Goal: Information Seeking & Learning: Learn about a topic

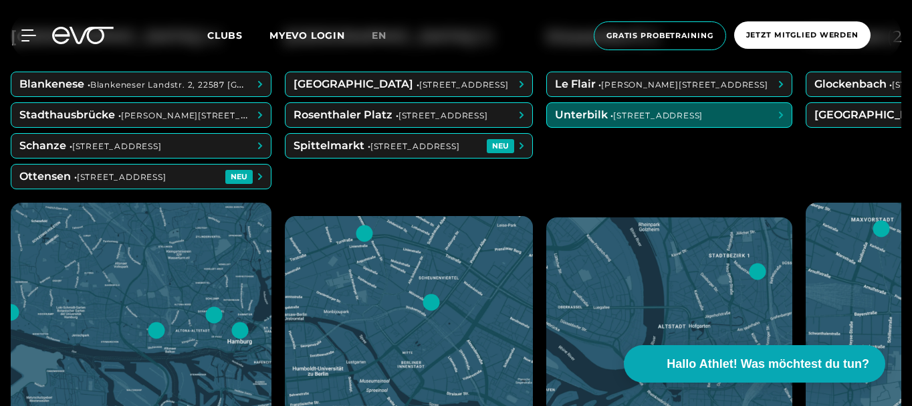
scroll to position [535, 0]
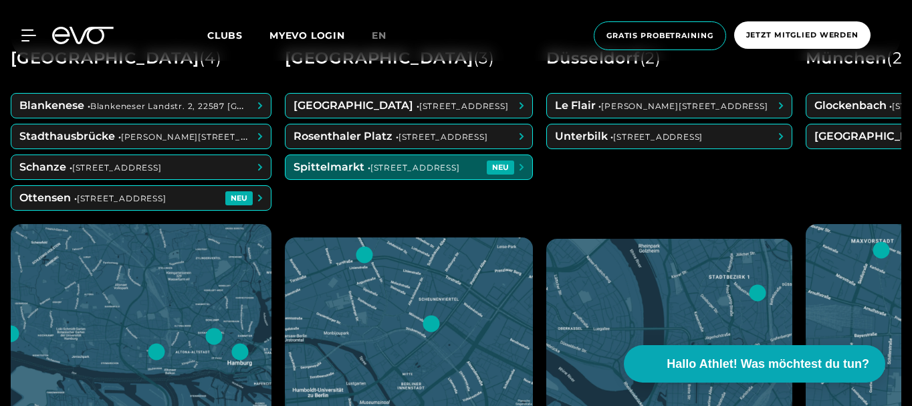
click at [524, 165] on span at bounding box center [409, 167] width 247 height 24
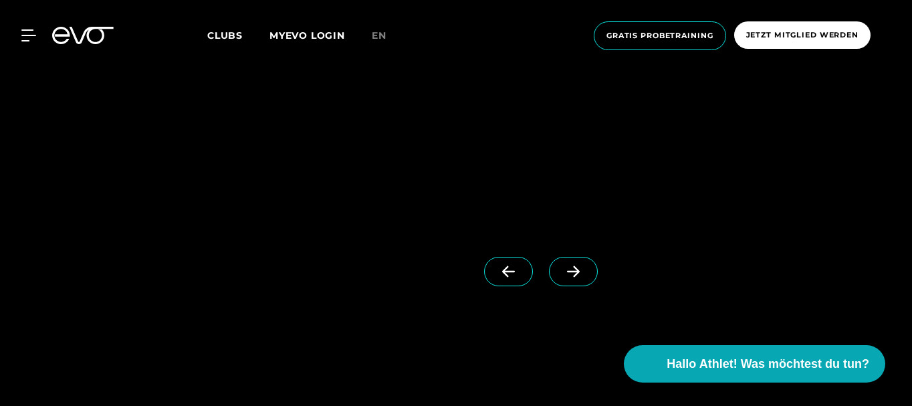
scroll to position [1070, 0]
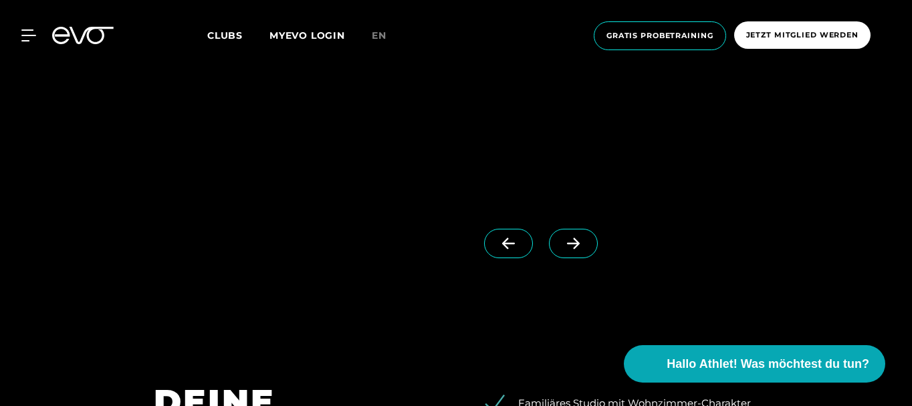
click at [562, 241] on span at bounding box center [573, 243] width 49 height 29
click at [497, 241] on icon at bounding box center [508, 243] width 23 height 12
click at [561, 242] on span at bounding box center [573, 243] width 49 height 29
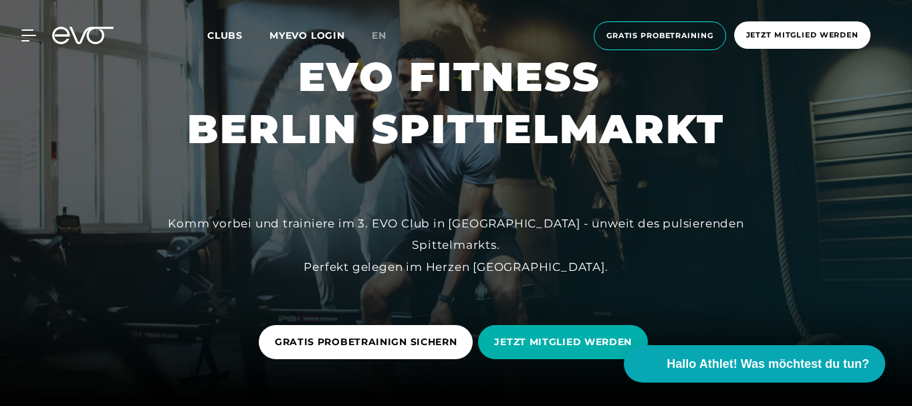
scroll to position [0, 0]
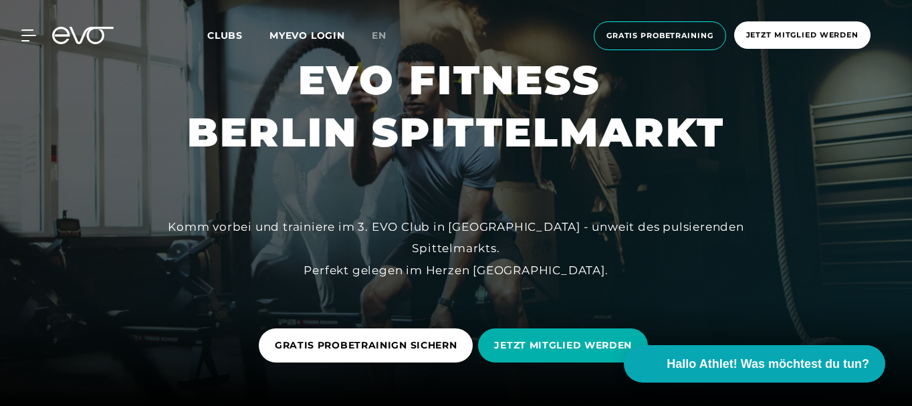
click at [232, 36] on span "Clubs" at bounding box center [224, 35] width 35 height 12
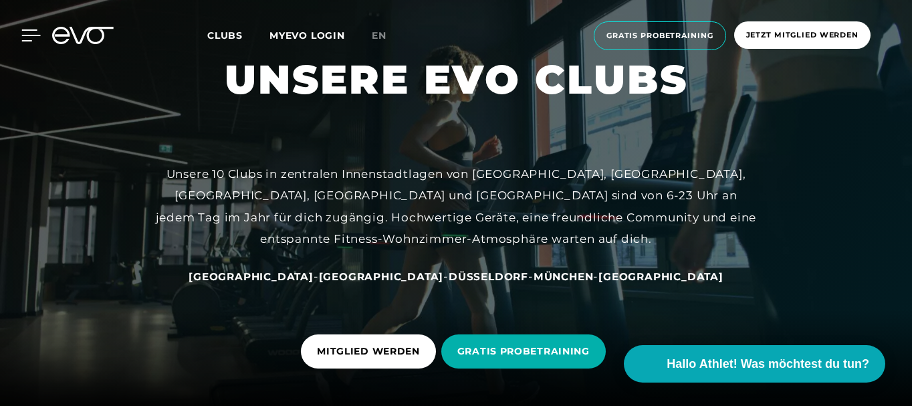
click at [20, 33] on div at bounding box center [21, 35] width 40 height 12
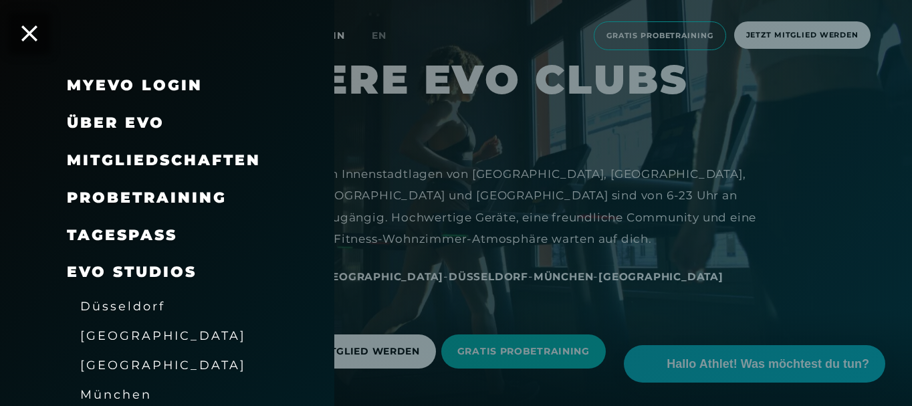
click at [874, 167] on div at bounding box center [456, 203] width 912 height 406
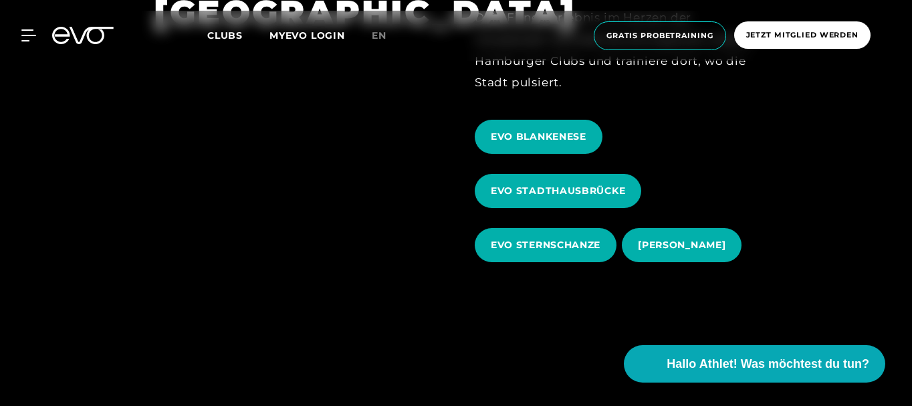
scroll to position [201, 0]
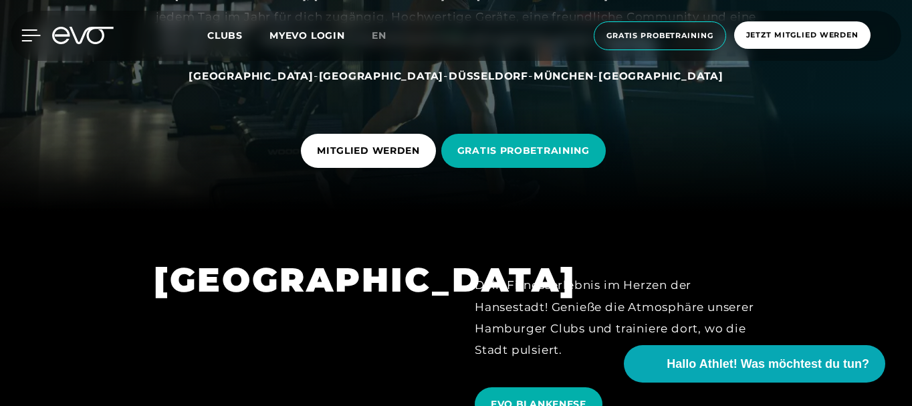
click at [35, 38] on icon at bounding box center [30, 35] width 19 height 12
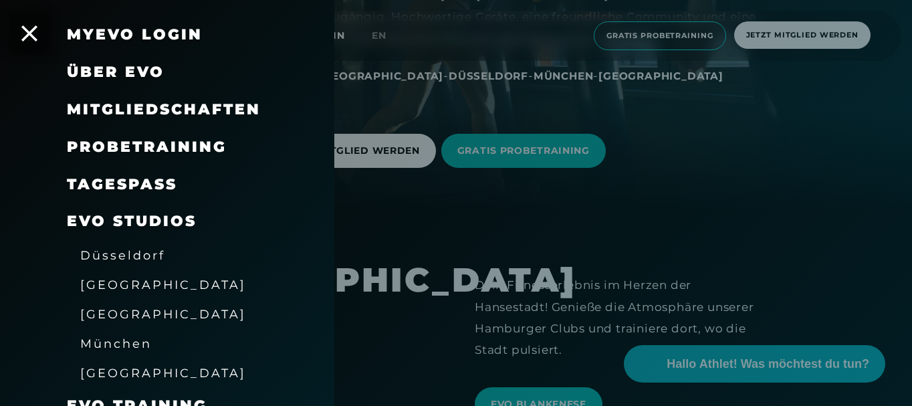
scroll to position [134, 0]
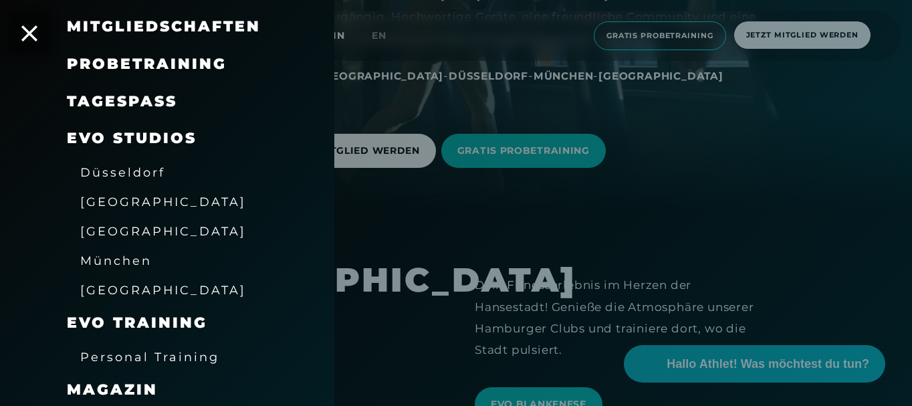
click at [111, 204] on span "[GEOGRAPHIC_DATA]" at bounding box center [163, 202] width 166 height 14
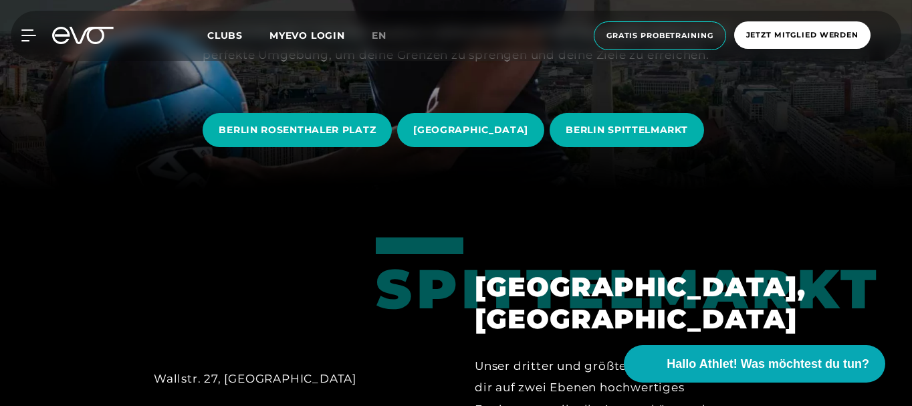
scroll to position [268, 0]
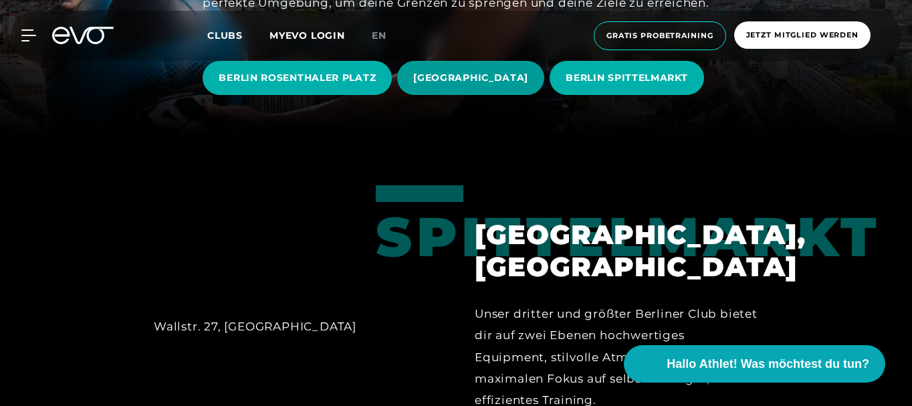
click at [505, 76] on span "[GEOGRAPHIC_DATA]" at bounding box center [470, 78] width 115 height 14
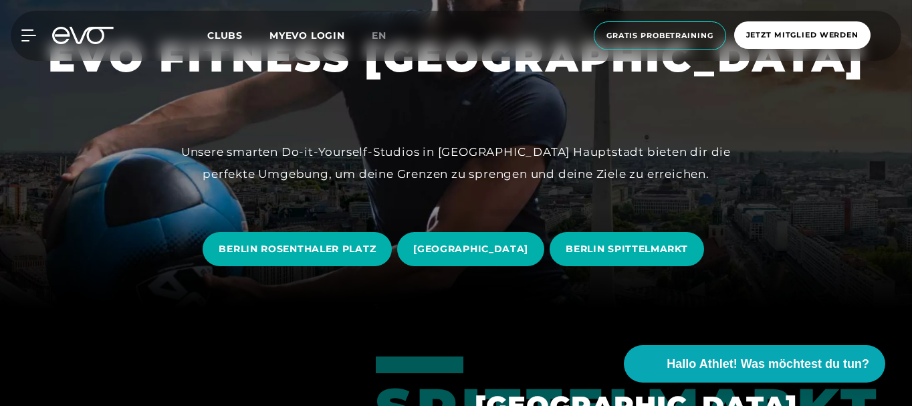
scroll to position [134, 0]
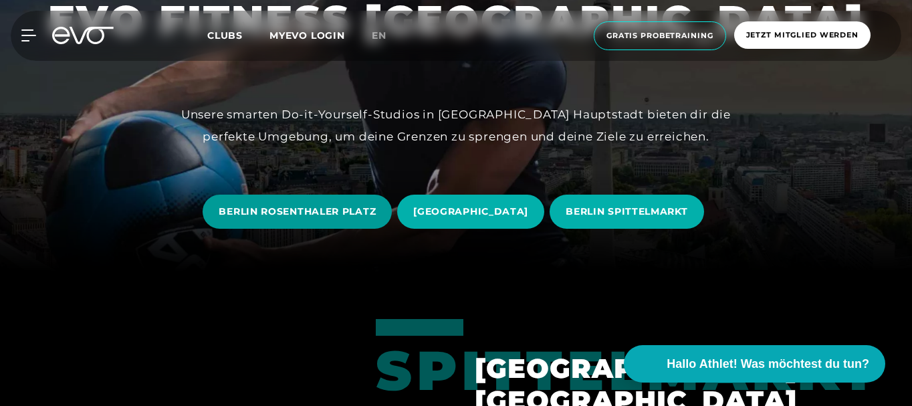
click at [336, 199] on span "BERLIN ROSENTHALER PLATZ" at bounding box center [297, 212] width 189 height 34
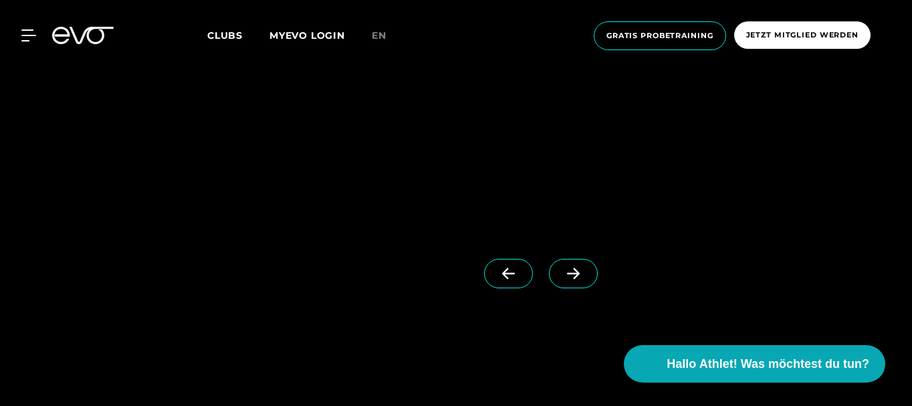
scroll to position [1003, 0]
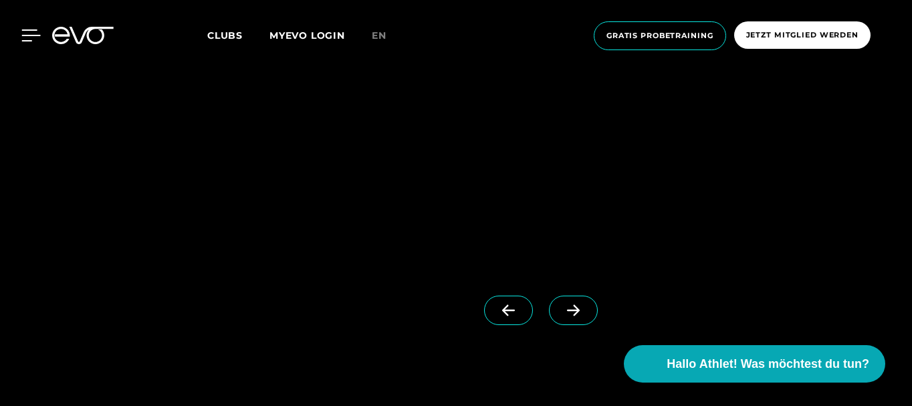
click at [23, 39] on icon at bounding box center [30, 35] width 19 height 12
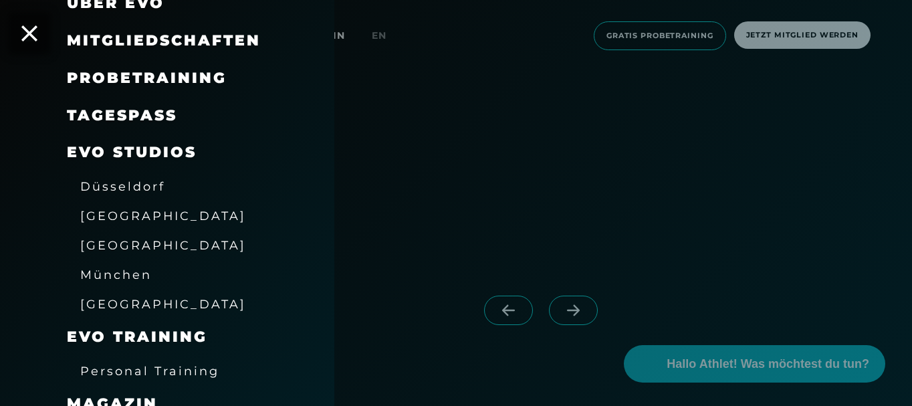
scroll to position [134, 0]
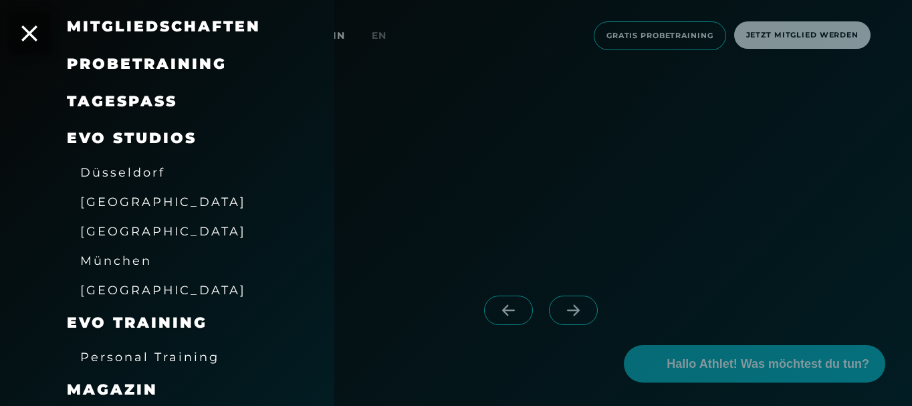
click at [216, 27] on span "Mitgliedschaften" at bounding box center [164, 26] width 194 height 18
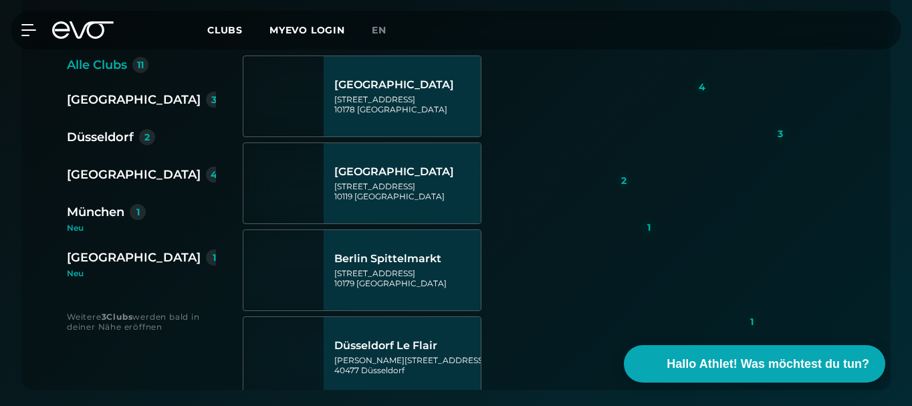
scroll to position [468, 0]
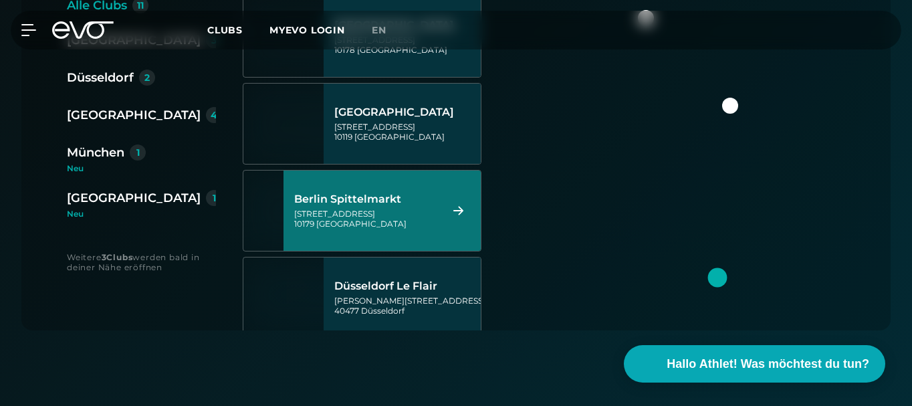
click at [451, 195] on div "[GEOGRAPHIC_DATA][STREET_ADDRESS]" at bounding box center [382, 211] width 197 height 80
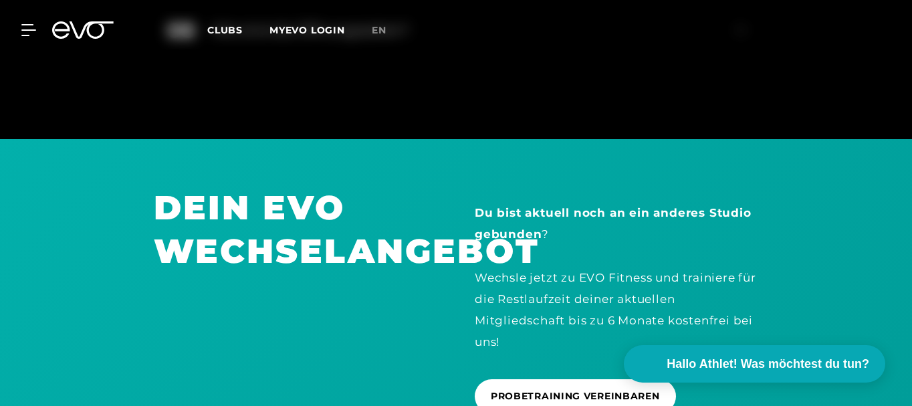
scroll to position [2834, 0]
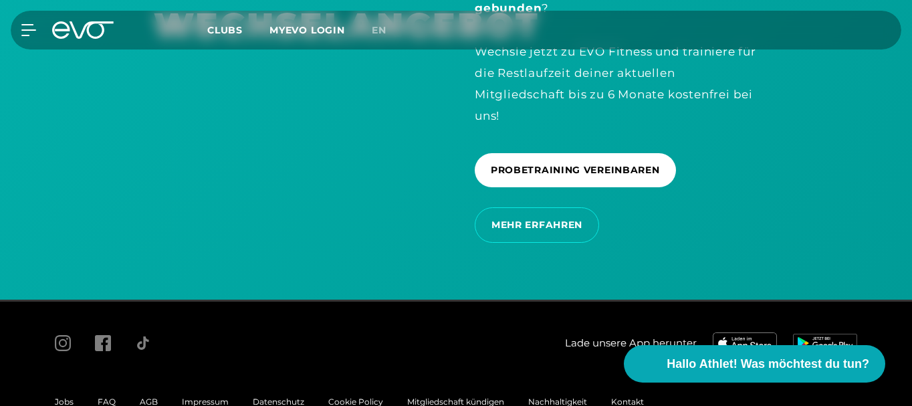
click at [108, 397] on span "FAQ" at bounding box center [107, 402] width 18 height 10
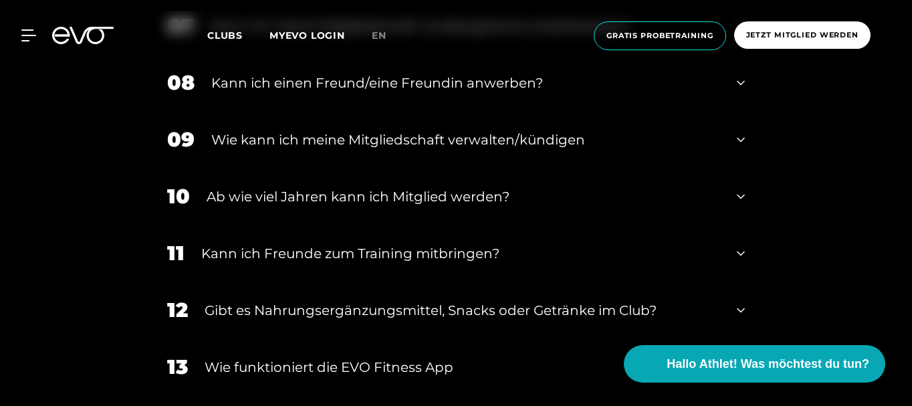
scroll to position [869, 0]
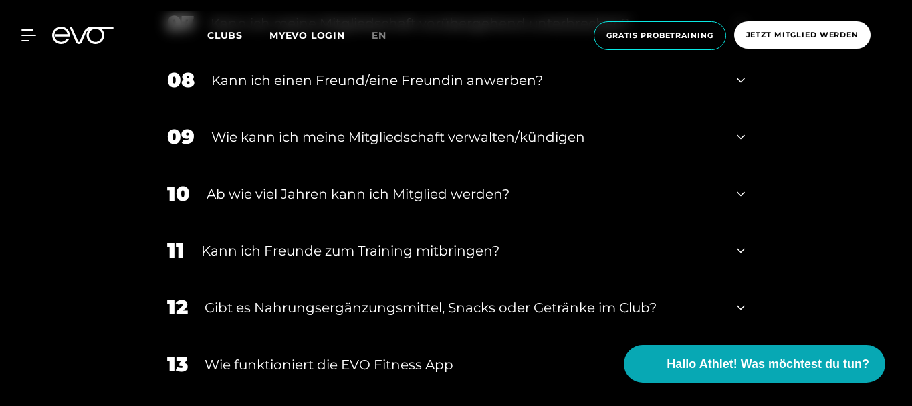
click at [405, 133] on div "Wie kann ich meine Mitgliedschaft verwalten/kündigen" at bounding box center [465, 137] width 509 height 20
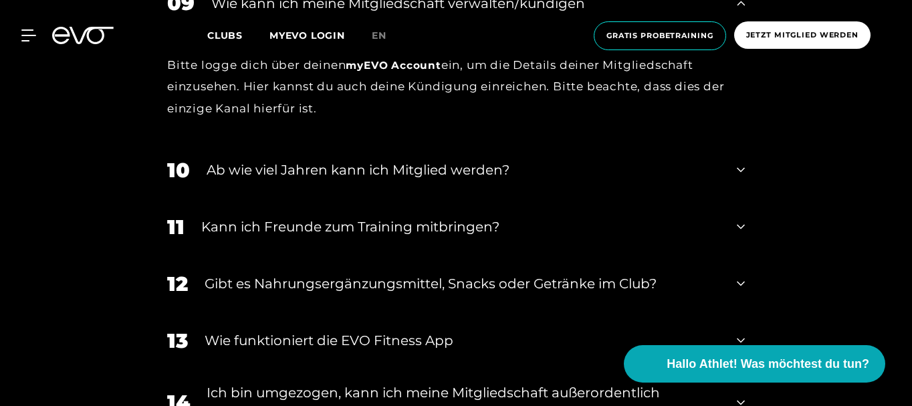
scroll to position [1070, 0]
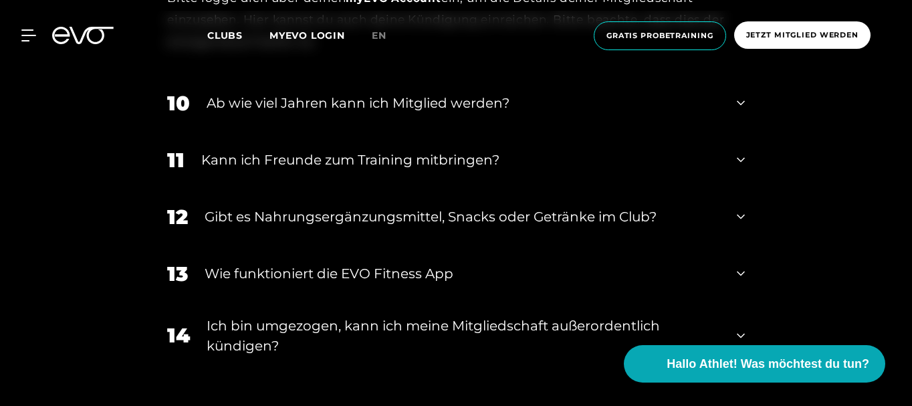
click at [443, 156] on div "Kann ich Freunde zum Training mitbringen?" at bounding box center [460, 160] width 519 height 20
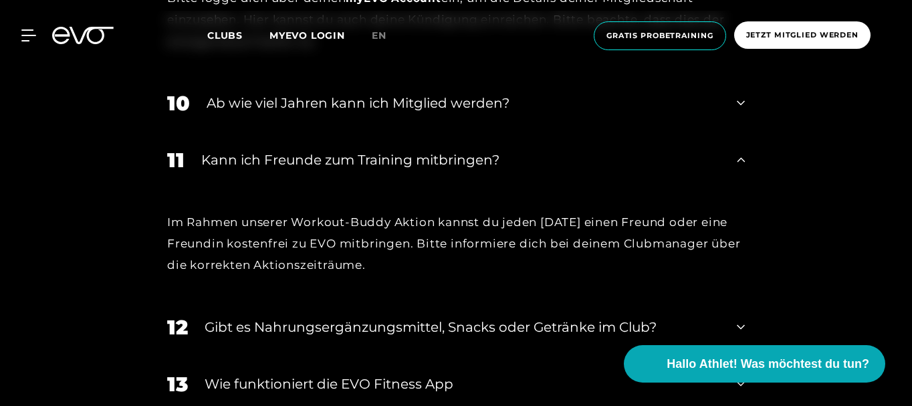
click at [443, 156] on div "Kann ich Freunde zum Training mitbringen?" at bounding box center [460, 160] width 519 height 20
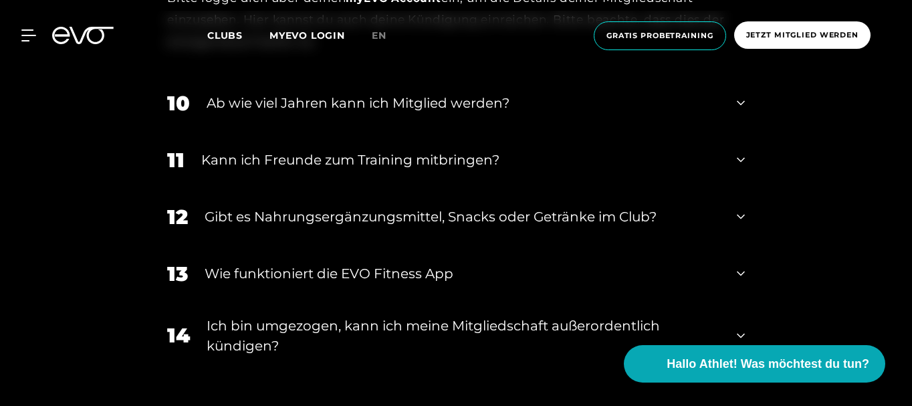
scroll to position [1204, 0]
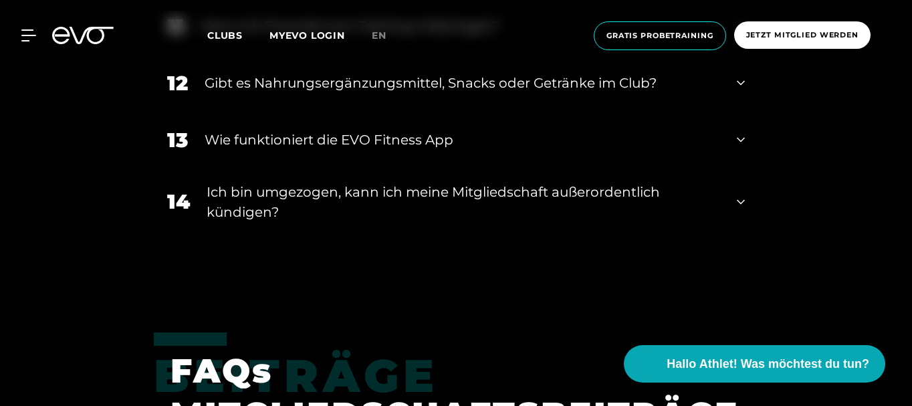
click at [433, 191] on div "Ich bin umgezogen, kann ich meine Mitgliedschaft außerordentlich kündigen?" at bounding box center [464, 202] width 514 height 40
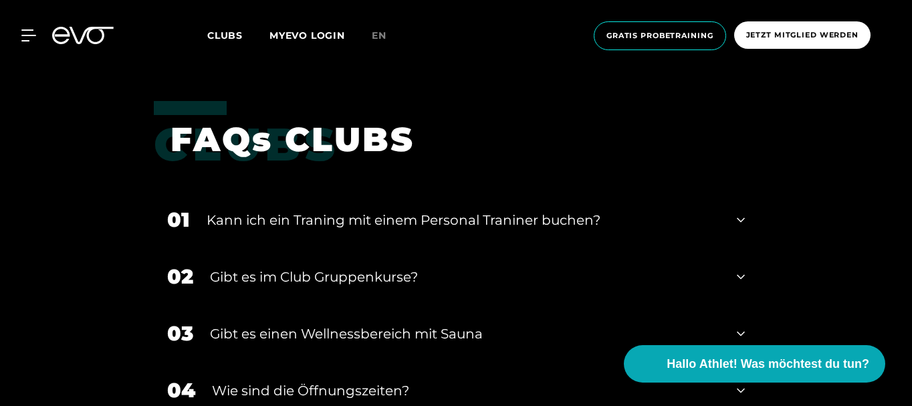
scroll to position [2073, 0]
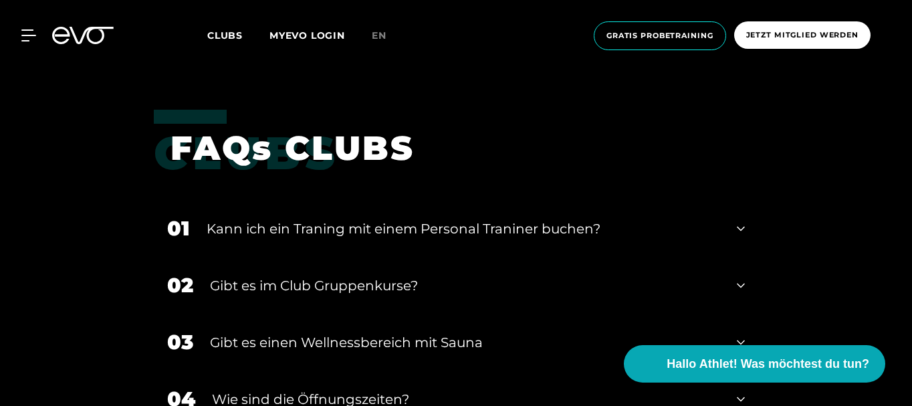
click at [437, 224] on div "Kann ich ein Traning mit einem Personal Traniner buchen?" at bounding box center [464, 229] width 514 height 20
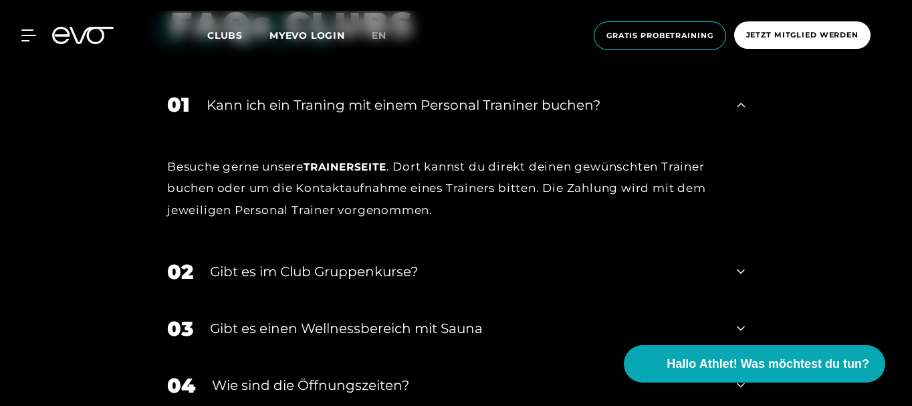
scroll to position [2207, 0]
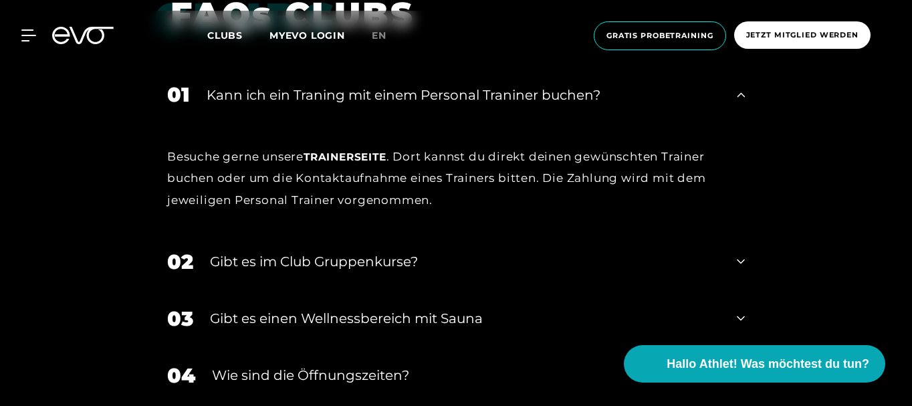
drag, startPoint x: 376, startPoint y: 158, endPoint x: 129, endPoint y: 170, distance: 247.1
click at [129, 170] on div "Clubs FAQs CLUBS 01 Kann ich ein Traning mit einem Personal Traniner buchen? Be…" at bounding box center [456, 337] width 912 height 722
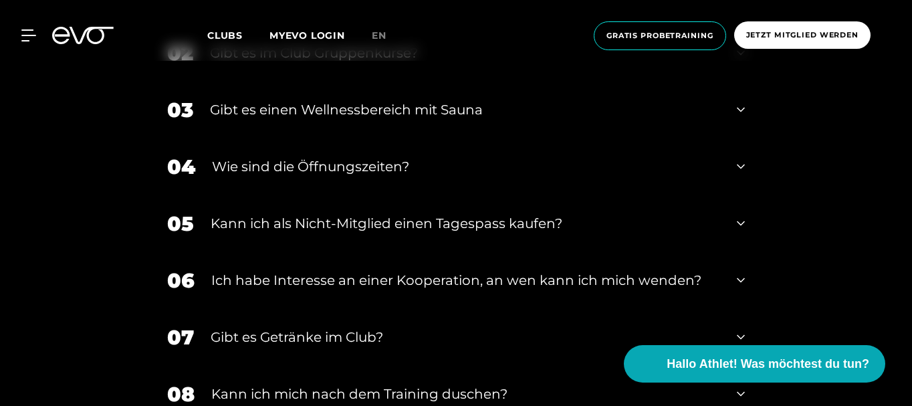
scroll to position [2474, 0]
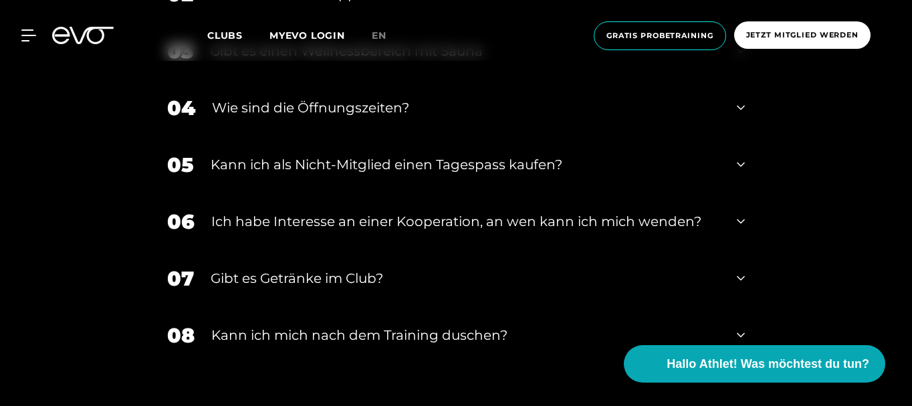
click at [402, 165] on div "Kann ich als Nicht-Mitglied einen Tagespass kaufen?" at bounding box center [466, 164] width 510 height 20
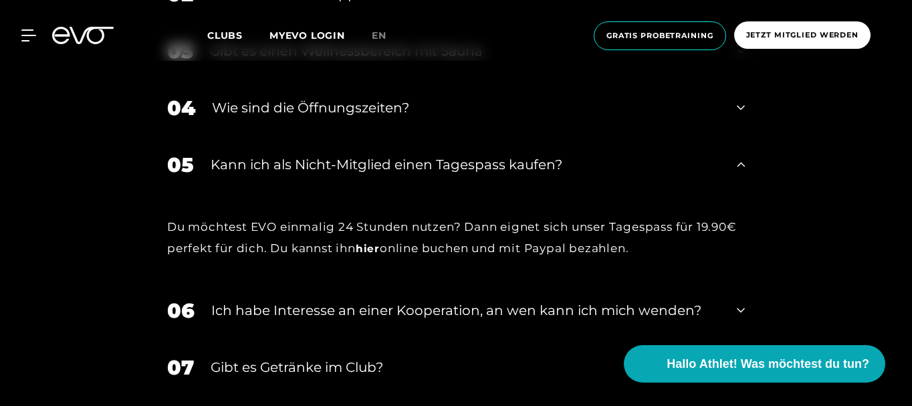
click at [402, 165] on div "Kann ich als Nicht-Mitglied einen Tagespass kaufen?" at bounding box center [466, 164] width 510 height 20
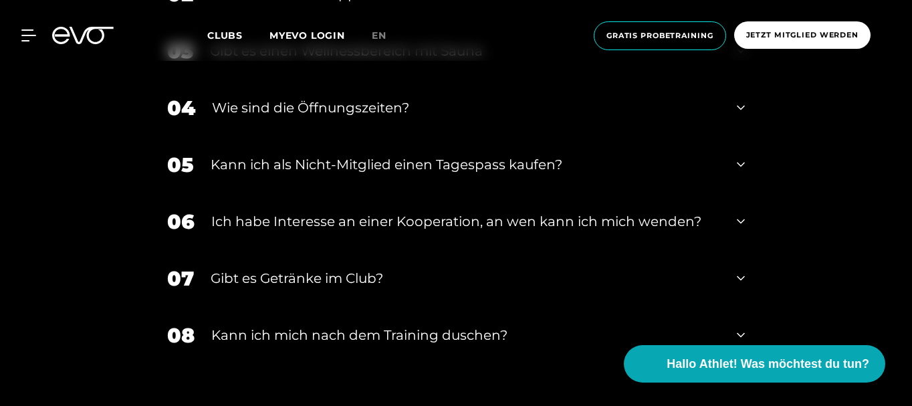
scroll to position [2541, 0]
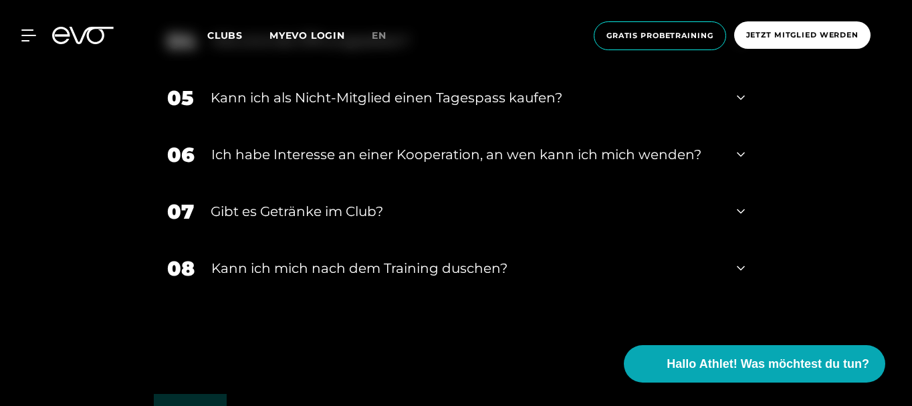
click at [442, 277] on div "Kann ich mich nach dem Training duschen?" at bounding box center [465, 268] width 509 height 20
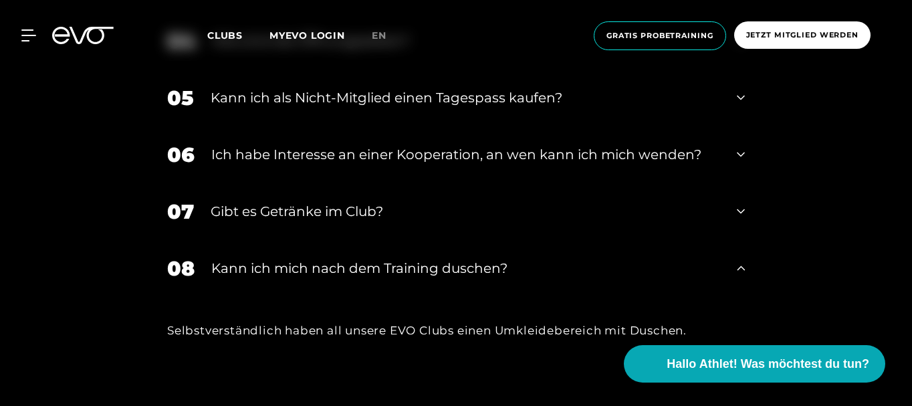
click at [442, 277] on div "Kann ich mich nach dem Training duschen?" at bounding box center [465, 268] width 509 height 20
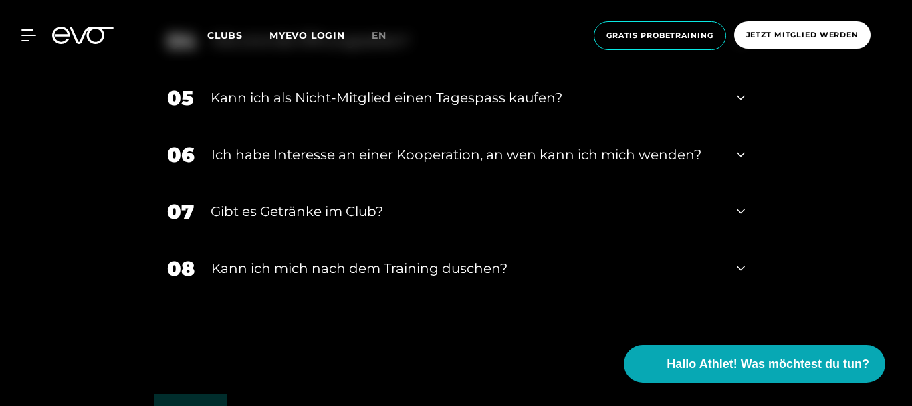
scroll to position [2474, 0]
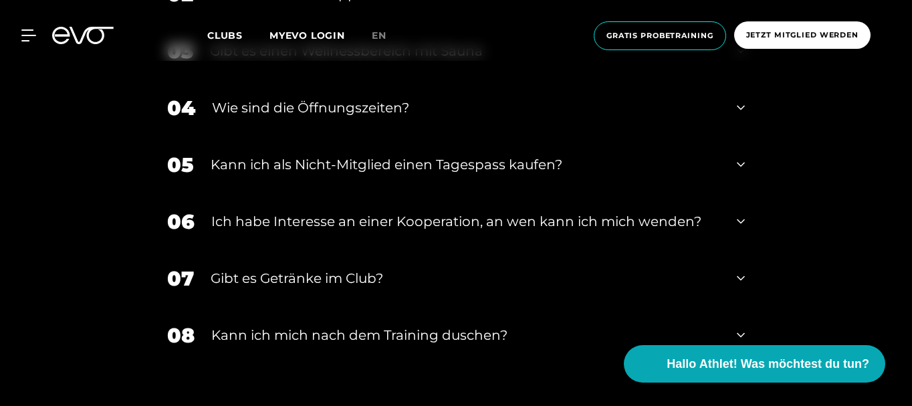
click at [344, 276] on div "Gibt es Getränke im Club?" at bounding box center [466, 278] width 510 height 20
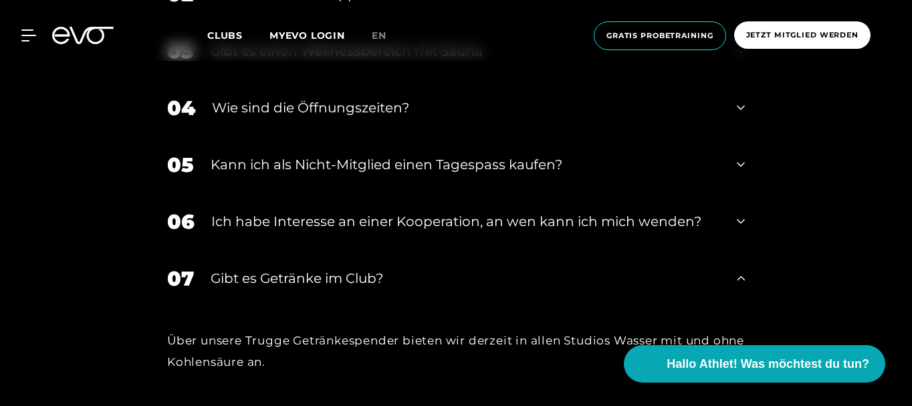
click at [343, 276] on div "Gibt es Getränke im Club?" at bounding box center [466, 278] width 510 height 20
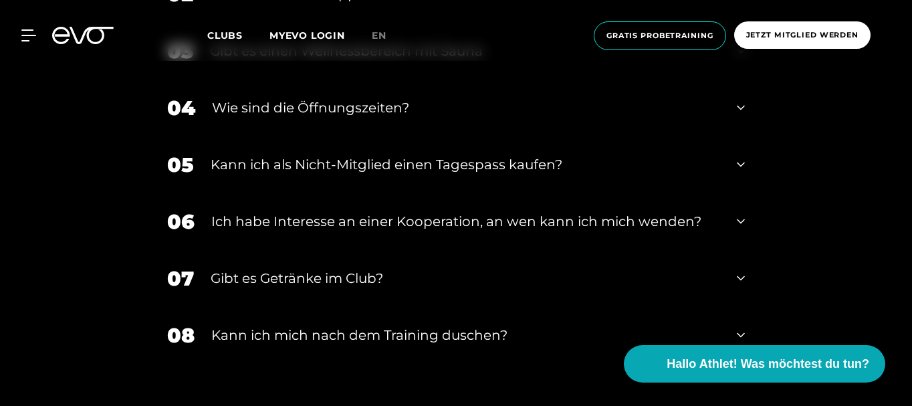
scroll to position [2341, 0]
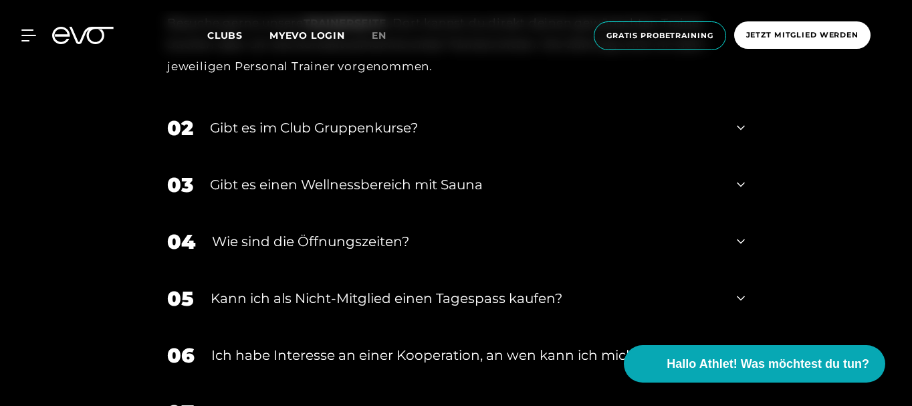
click at [389, 187] on div "Gibt es einen Wellnessbereich mit Sauna" at bounding box center [465, 185] width 510 height 20
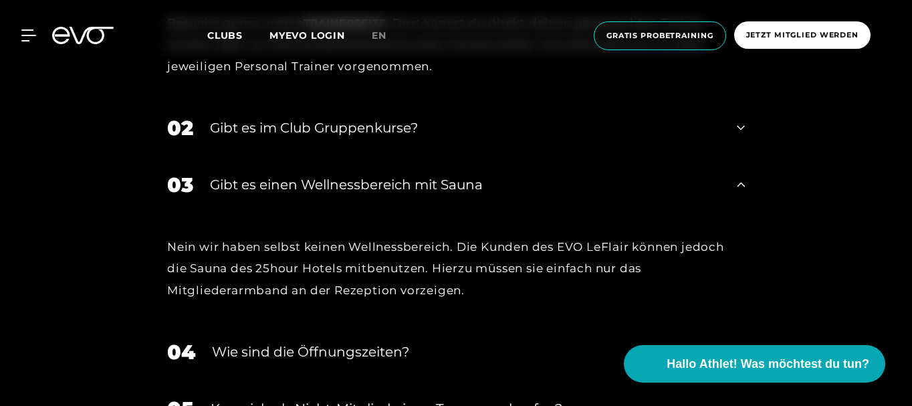
click at [389, 187] on div "Gibt es einen Wellnessbereich mit Sauna" at bounding box center [465, 185] width 510 height 20
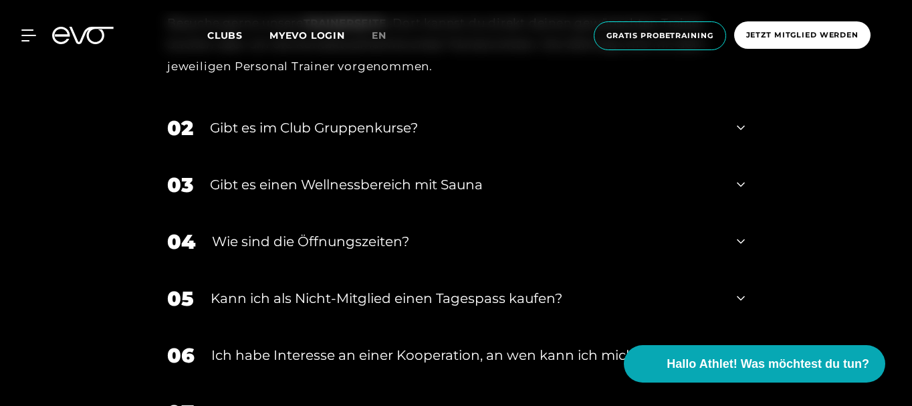
scroll to position [2207, 0]
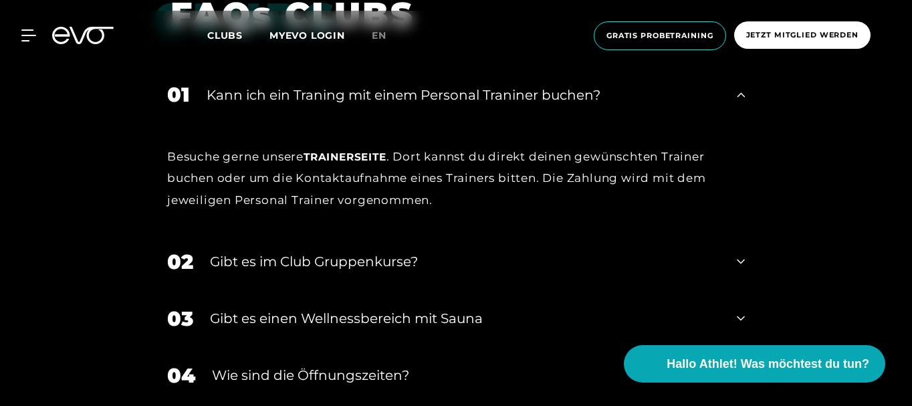
click at [377, 156] on span "Trainerseite" at bounding box center [345, 156] width 83 height 13
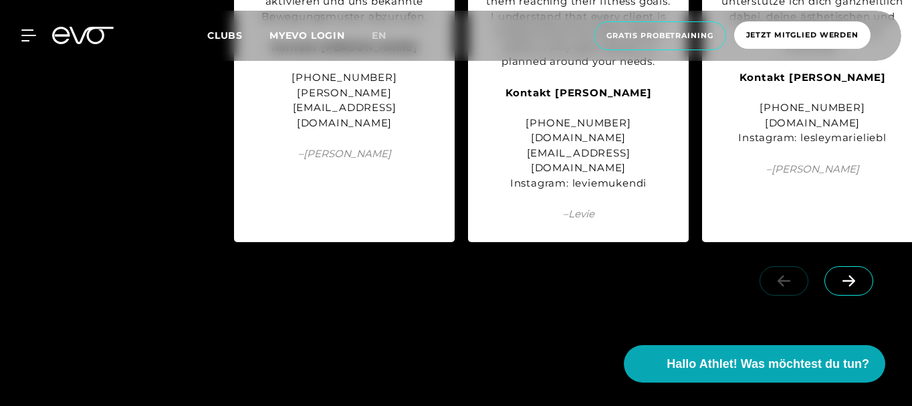
scroll to position [1672, 0]
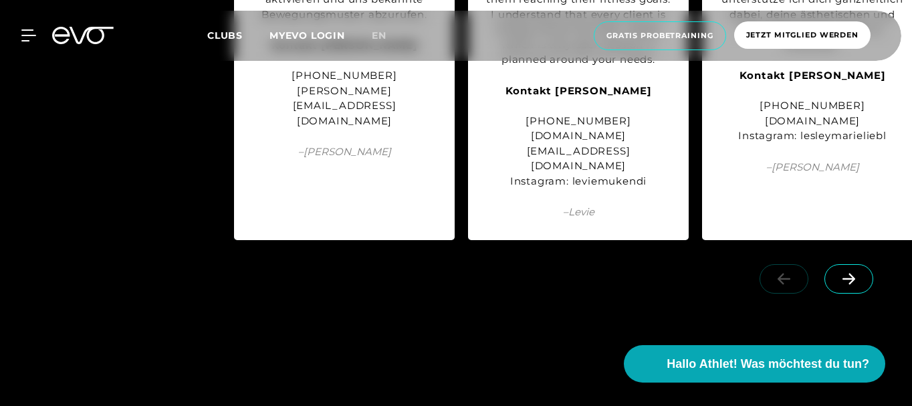
click at [851, 273] on icon at bounding box center [849, 278] width 13 height 11
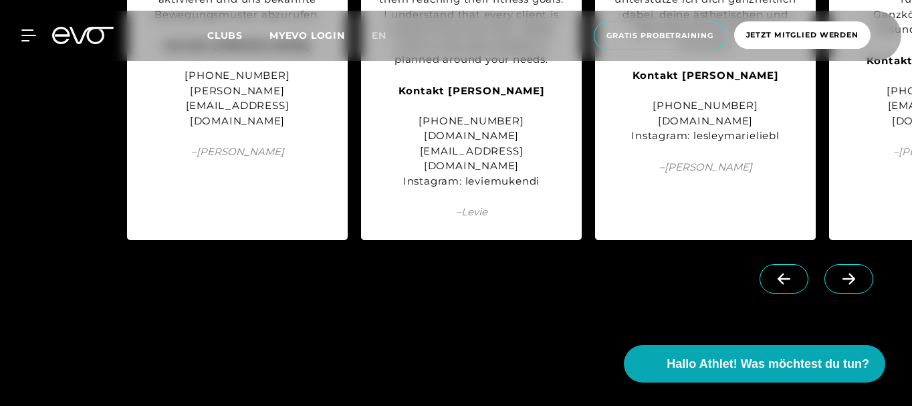
scroll to position [0, 122]
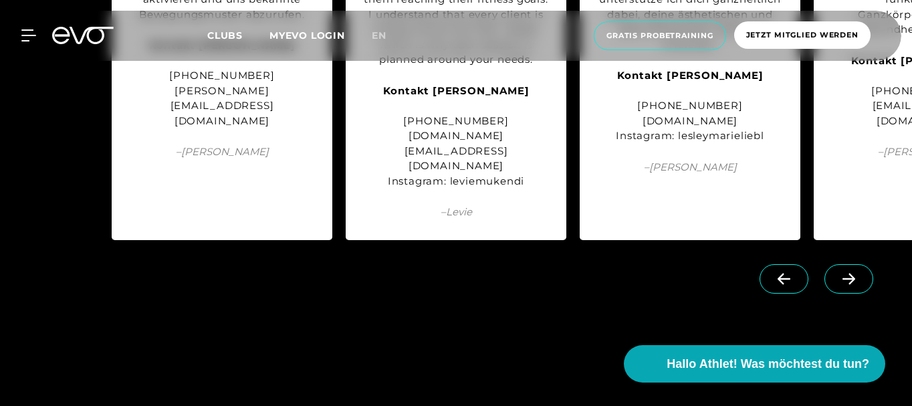
click at [850, 273] on icon at bounding box center [849, 278] width 13 height 11
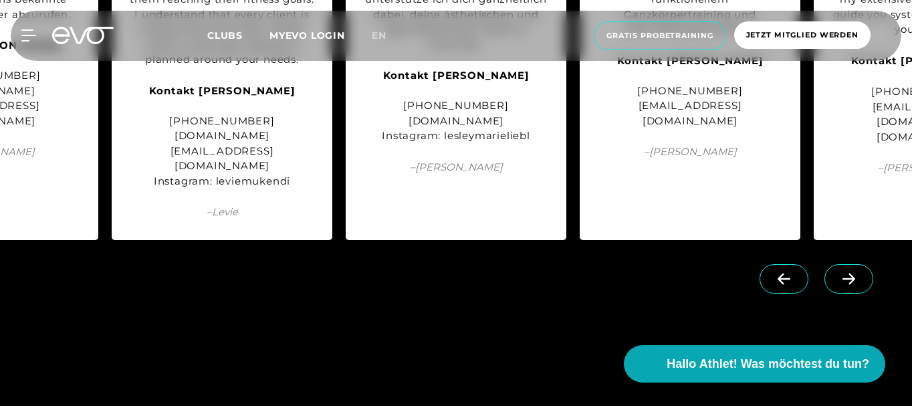
click at [850, 273] on icon at bounding box center [849, 278] width 13 height 11
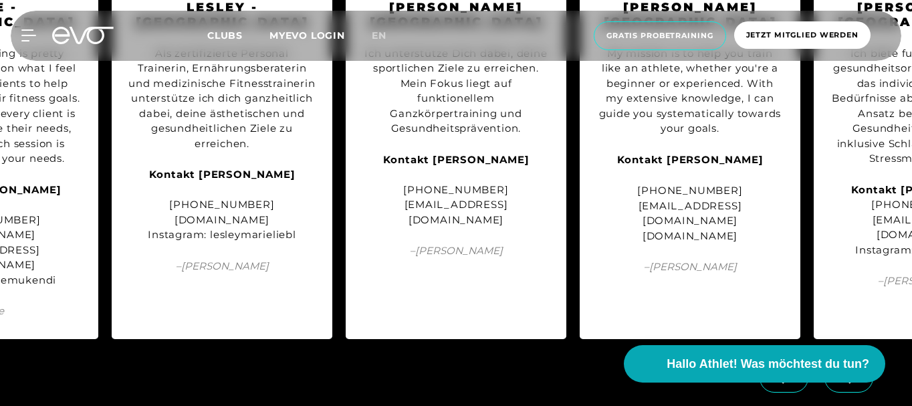
scroll to position [1605, 0]
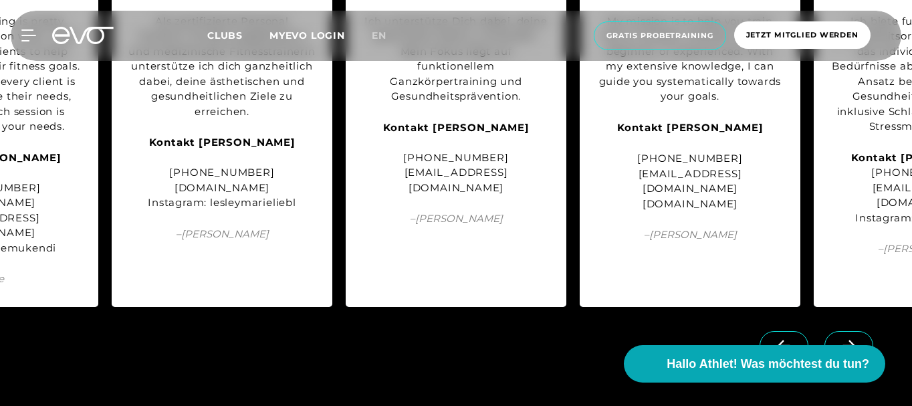
click at [859, 340] on icon at bounding box center [848, 346] width 23 height 12
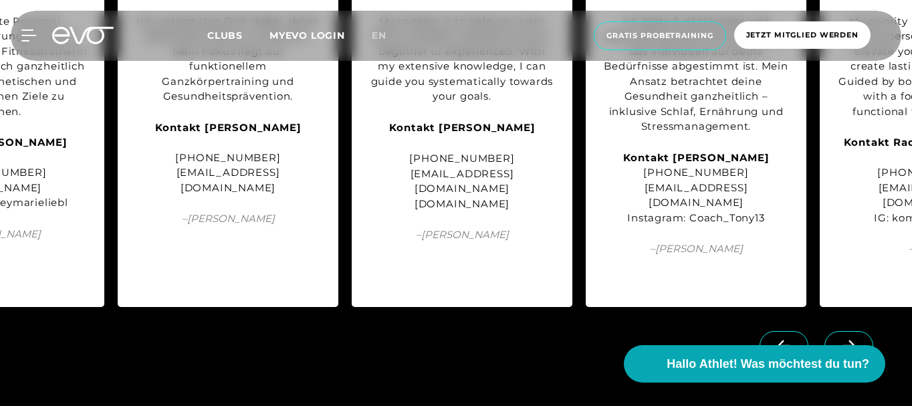
scroll to position [0, 825]
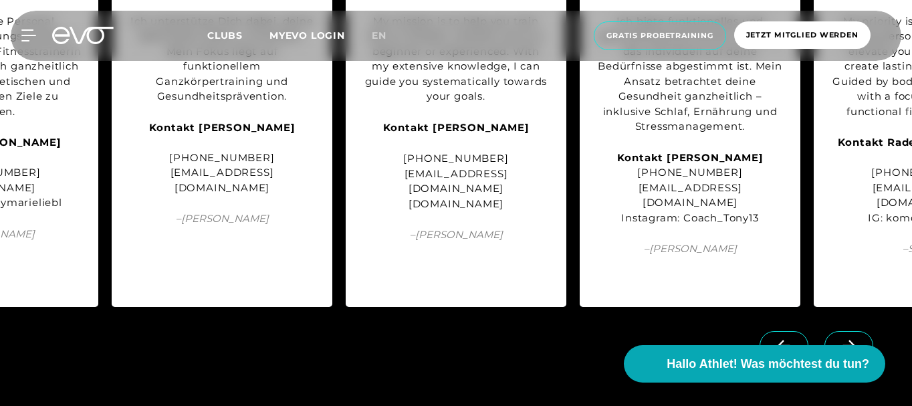
click at [857, 340] on icon at bounding box center [848, 346] width 23 height 12
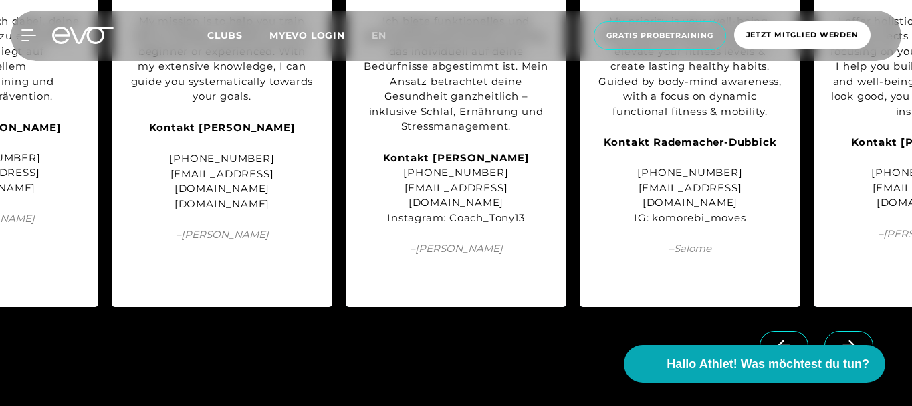
click at [857, 340] on icon at bounding box center [848, 346] width 23 height 12
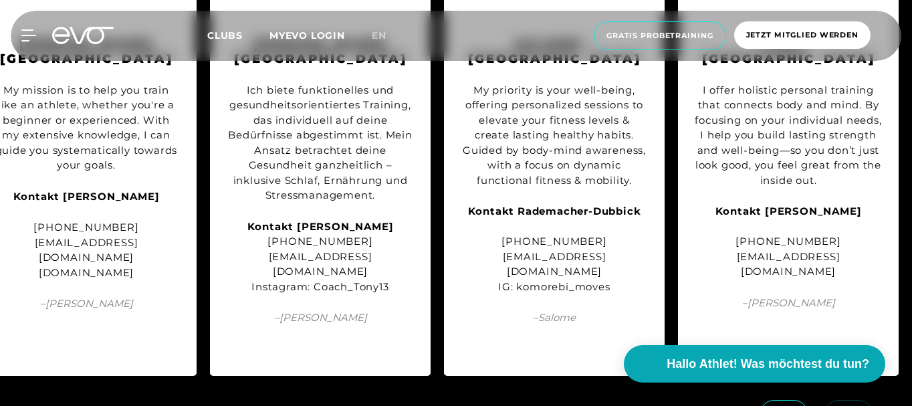
scroll to position [1605, 0]
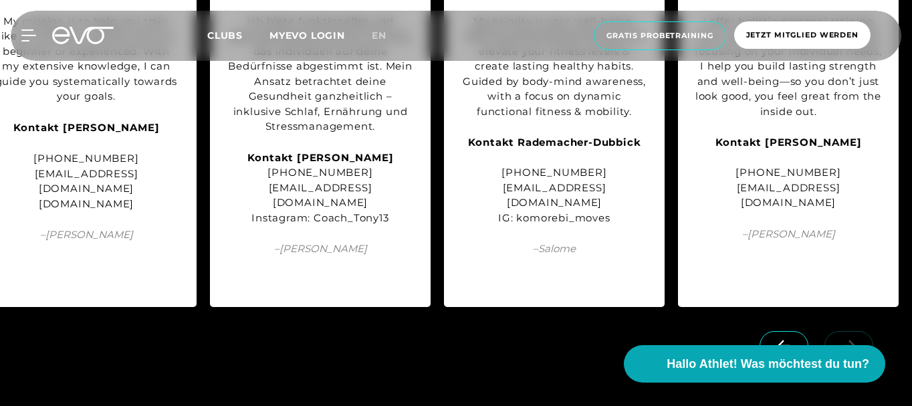
click at [865, 332] on link at bounding box center [852, 338] width 54 height 13
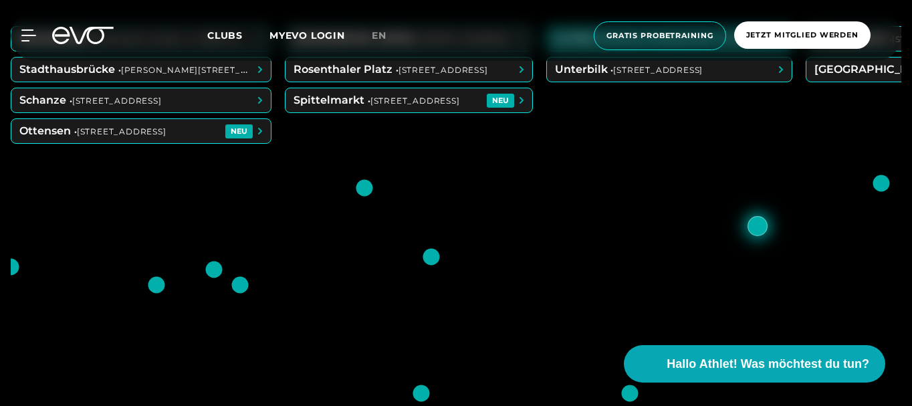
scroll to position [803, 0]
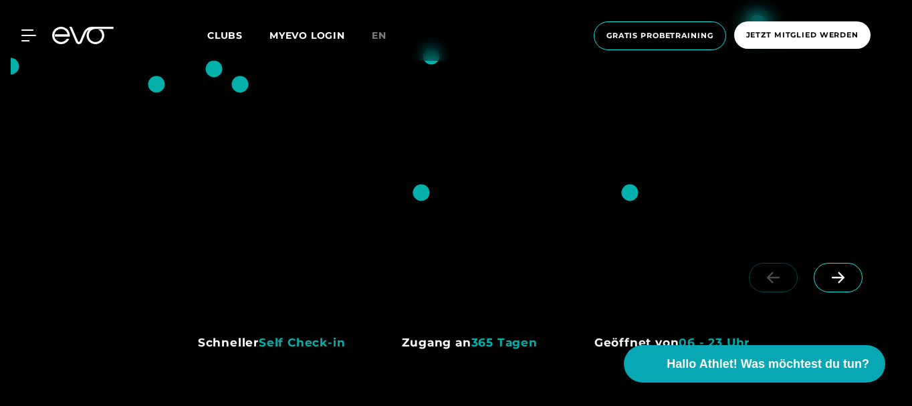
click at [839, 276] on icon at bounding box center [838, 278] width 23 height 12
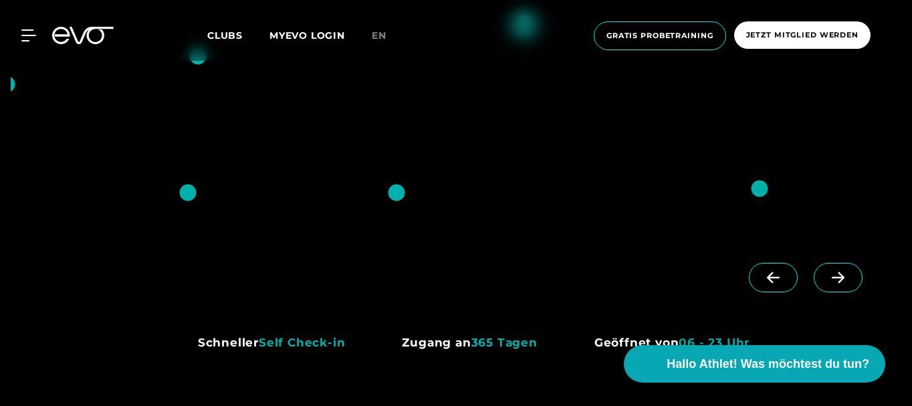
click at [847, 280] on icon at bounding box center [838, 278] width 23 height 12
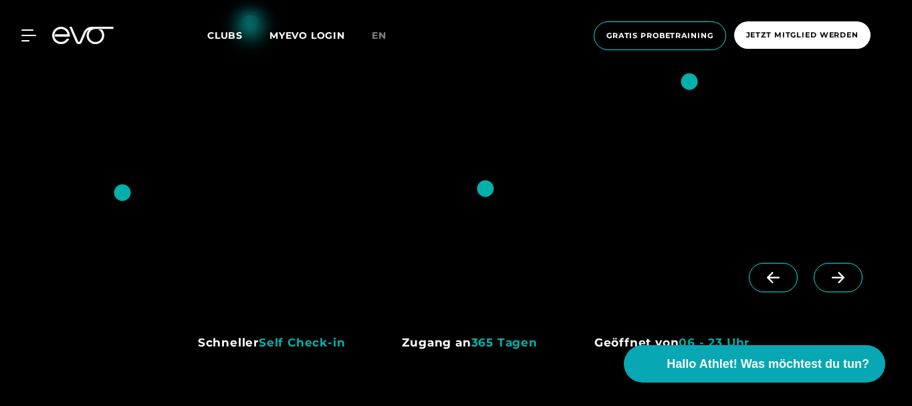
click at [847, 280] on icon at bounding box center [838, 278] width 23 height 12
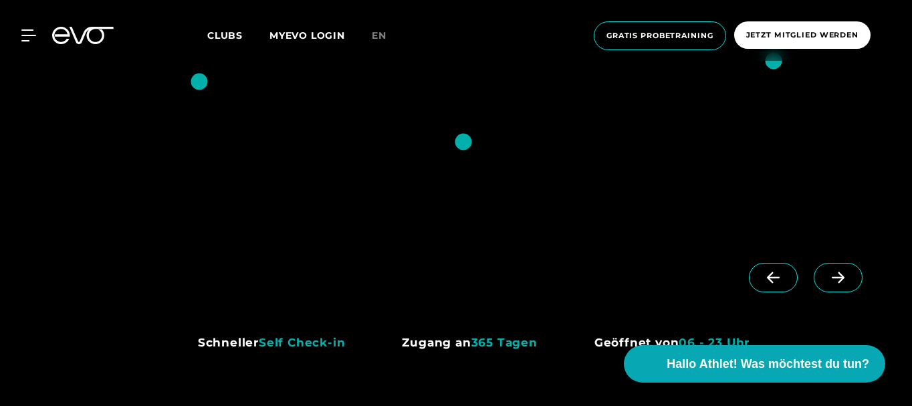
click at [847, 280] on icon at bounding box center [838, 278] width 23 height 12
click at [847, 280] on div at bounding box center [809, 289] width 186 height 75
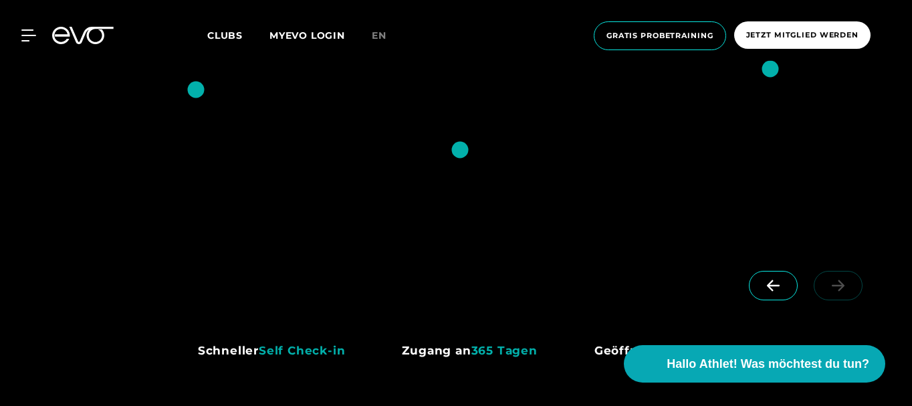
scroll to position [803, 0]
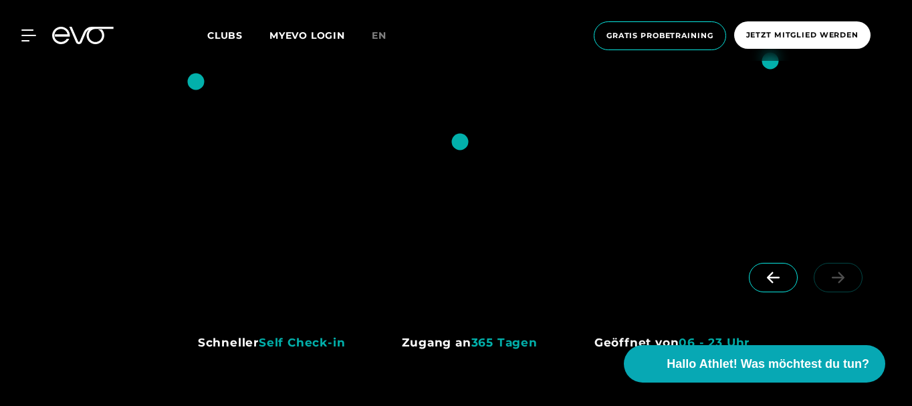
click at [770, 281] on icon at bounding box center [773, 277] width 13 height 11
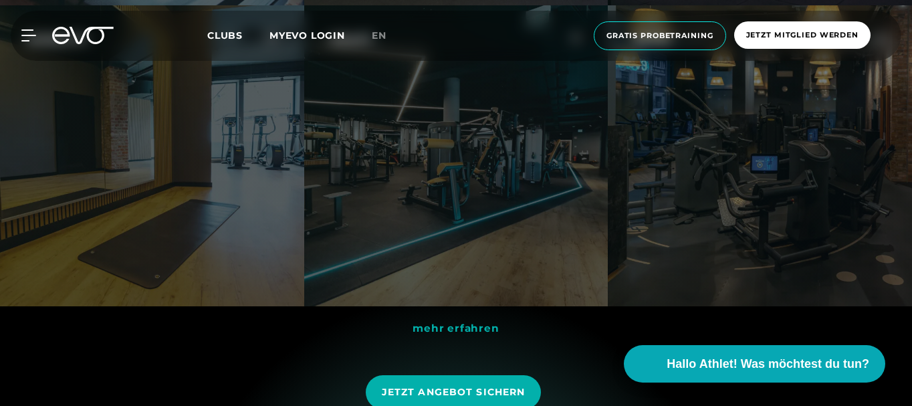
scroll to position [3411, 0]
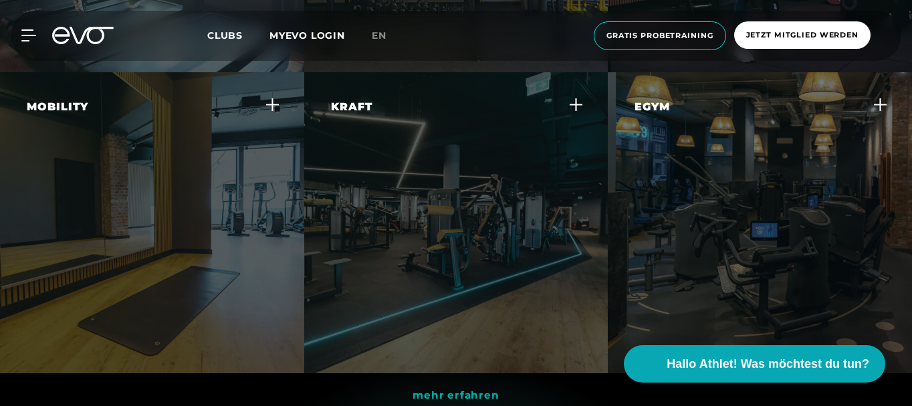
click at [816, 187] on div "Egym Erlebe ein smartes, effizientes Krafttraining, das sich individuell an dei…" at bounding box center [752, 155] width 234 height 113
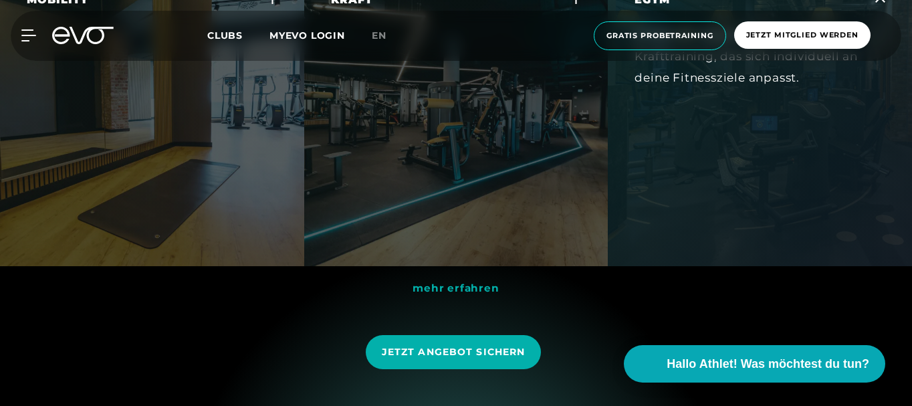
scroll to position [3544, 0]
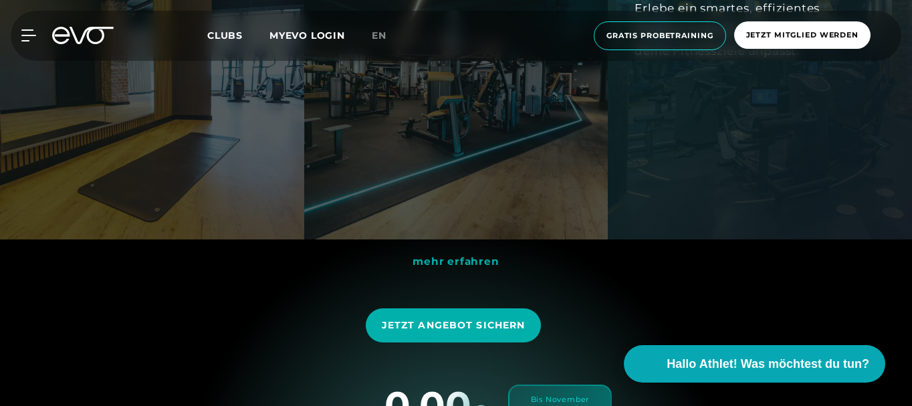
click at [475, 263] on span "mehr erfahren" at bounding box center [456, 261] width 86 height 13
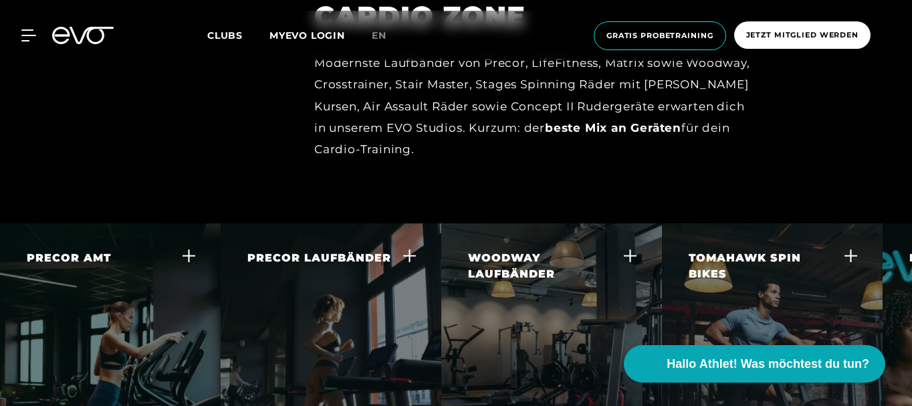
scroll to position [2401, 0]
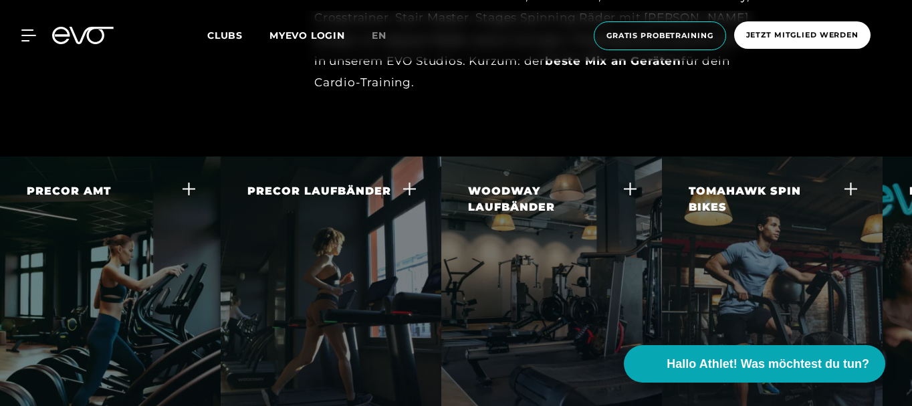
click at [143, 246] on div "PRECOR AMT Der Adaptive Motion Trainer bietet dir ein großartiges Ganzkörper-Wo…" at bounding box center [102, 260] width 150 height 154
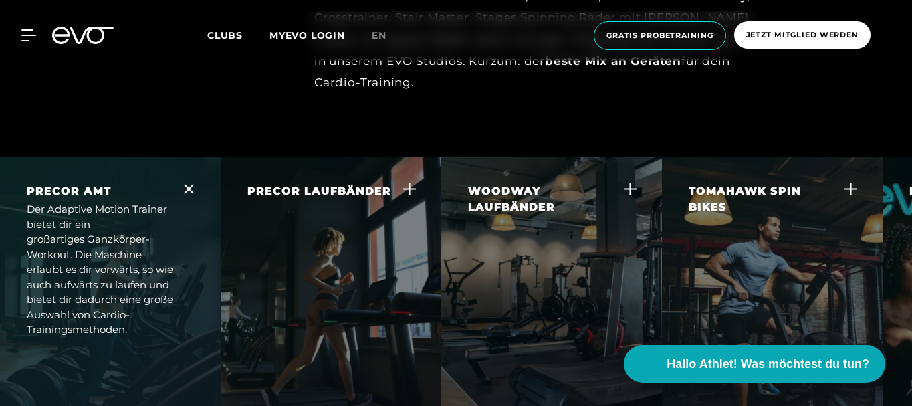
click at [128, 302] on div "PRECOR AMT Der Adaptive Motion Trainer bietet dir ein großartiges Ganzkörper-Wo…" at bounding box center [110, 260] width 221 height 208
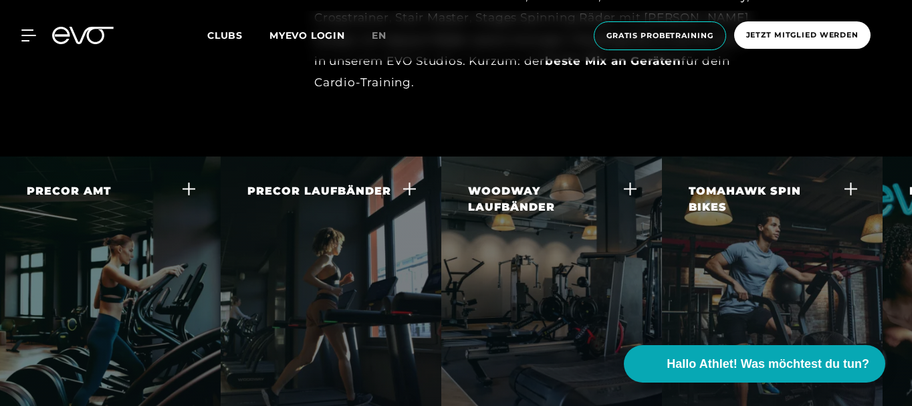
click at [319, 269] on div "PRECOR LAUFBÄNDER Gehen und Laufen sind wichtige funktionelle Bewegungen. Auf d…" at bounding box center [322, 268] width 150 height 170
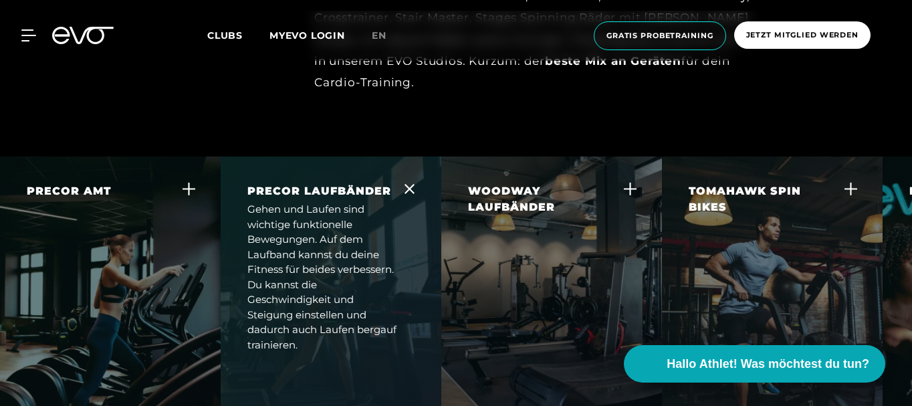
click at [318, 300] on div "Gehen und Laufen sind wichtige funktionelle Bewegungen. Auf dem Laufband kannst…" at bounding box center [322, 277] width 150 height 150
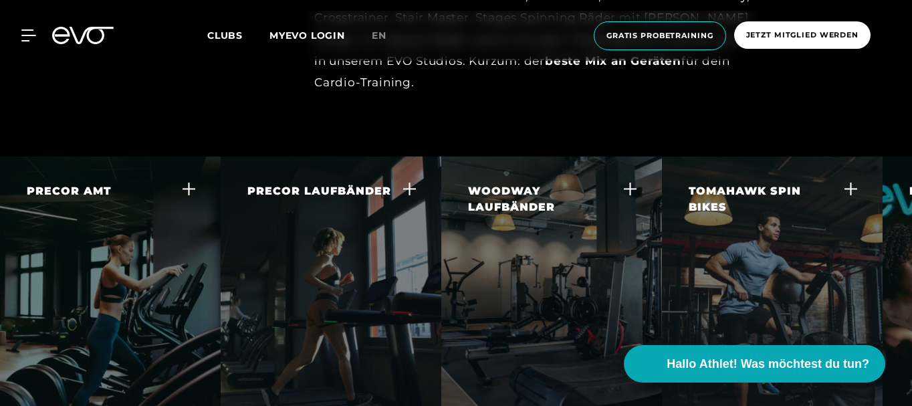
click at [520, 276] on div "WOODWAY LAUFBÄNDER Die Woodway Laufbänder sind der goldene Standard für Laufbän…" at bounding box center [543, 276] width 150 height 186
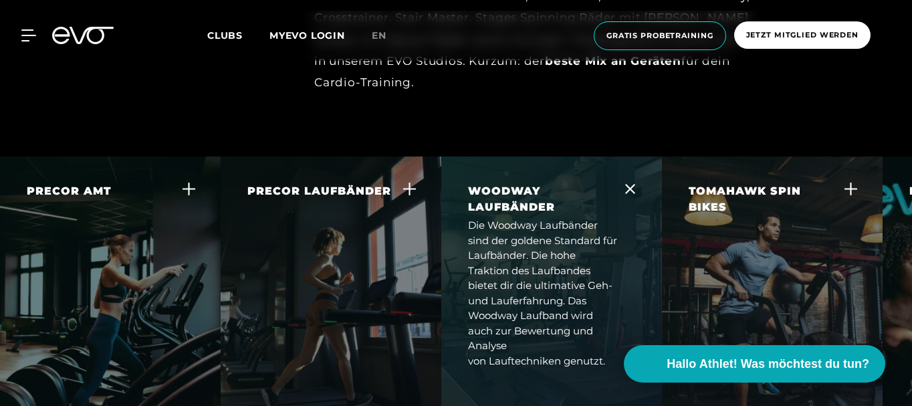
click at [500, 280] on div "Die Woodway Laufbänder sind der goldene Standard für Laufbänder. Die hohe Trakt…" at bounding box center [543, 293] width 150 height 150
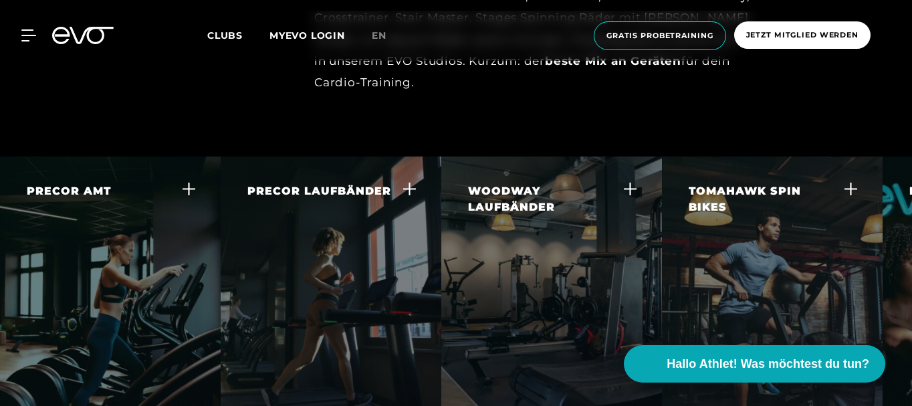
click at [756, 246] on div "TOMAHAWK SPIN BIKES Dieses Best-In-Class Spin-Bike bietet dir eine der leichtgä…" at bounding box center [764, 268] width 150 height 171
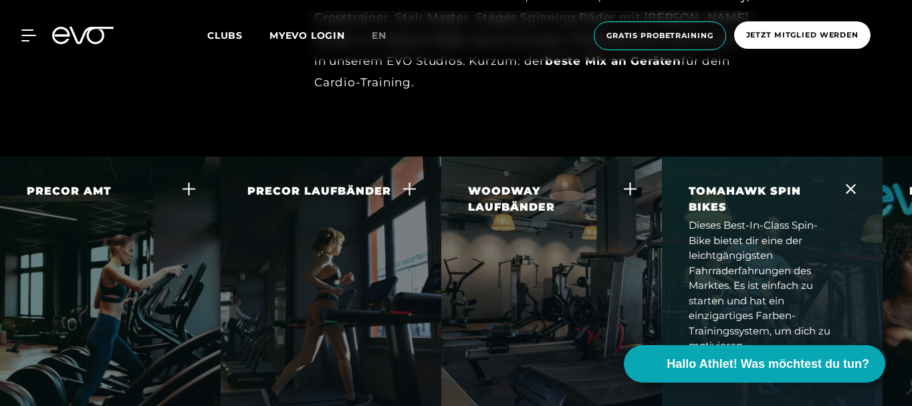
click at [832, 258] on div "Dieses Best-In-Class Spin-Bike bietet dir eine der leichtgängigsten Fahrraderfa…" at bounding box center [764, 286] width 150 height 136
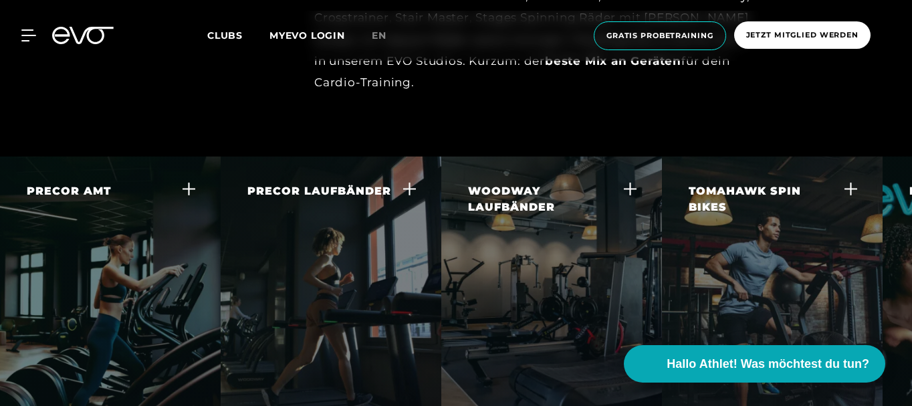
click at [901, 263] on div "Das Concent II Rudergerät ist weltweit von Experten und Athleten empfohlen und …" at bounding box center [834, 262] width 150 height 120
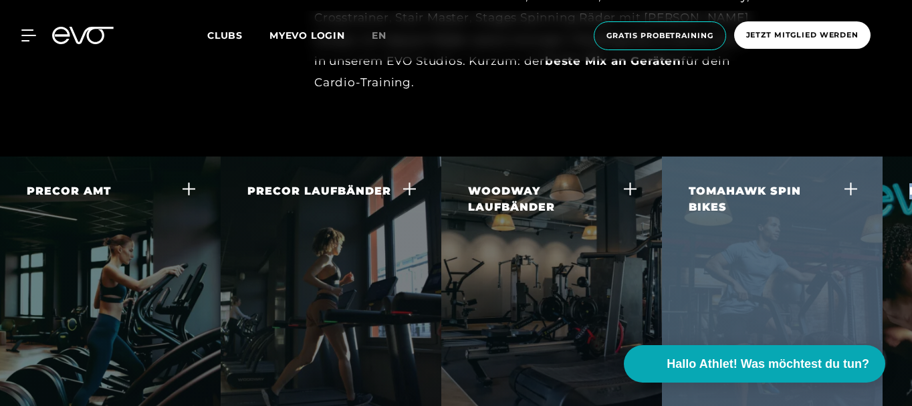
drag, startPoint x: 891, startPoint y: 262, endPoint x: 858, endPoint y: 268, distance: 33.2
click at [856, 268] on div "PRECOR AMT Der Adaptive Motion Trainer bietet dir ein großartiges Ganzkörper-Wo…" at bounding box center [456, 306] width 912 height 301
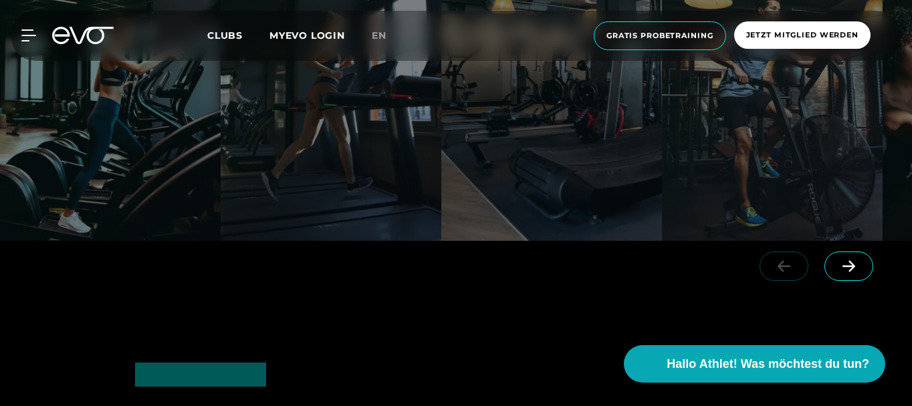
scroll to position [2669, 0]
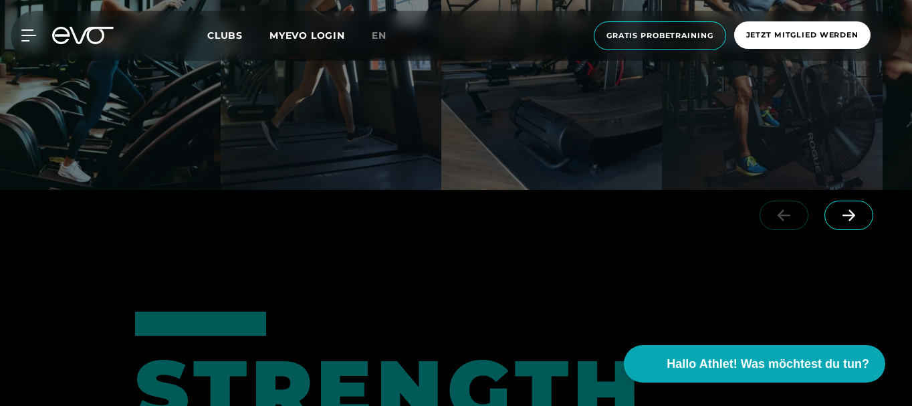
click at [852, 209] on icon at bounding box center [849, 214] width 13 height 11
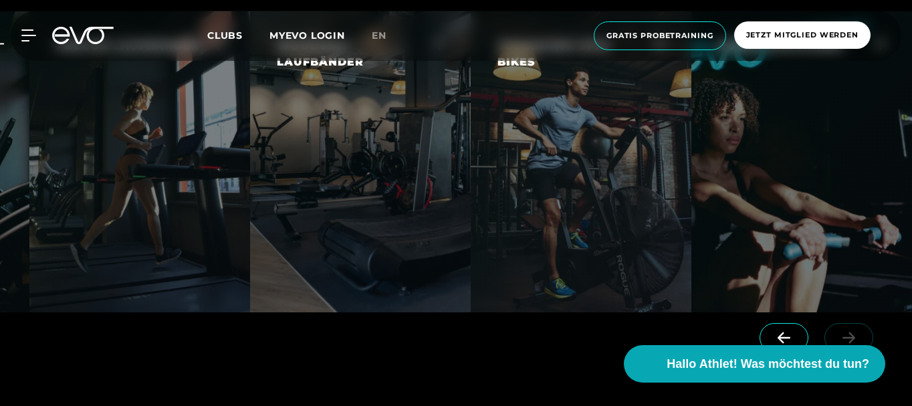
scroll to position [2602, 0]
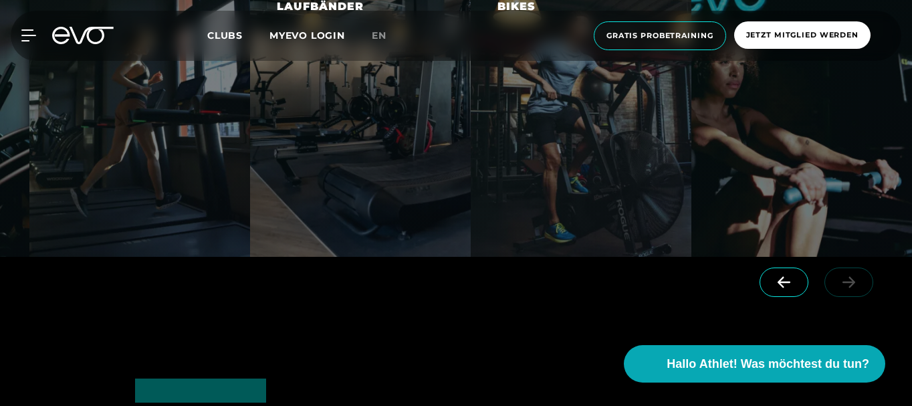
click at [853, 257] on div at bounding box center [819, 294] width 186 height 75
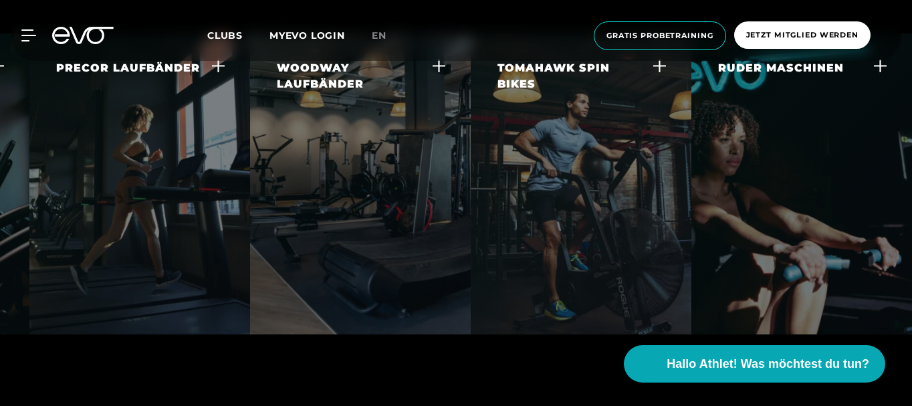
scroll to position [2535, 0]
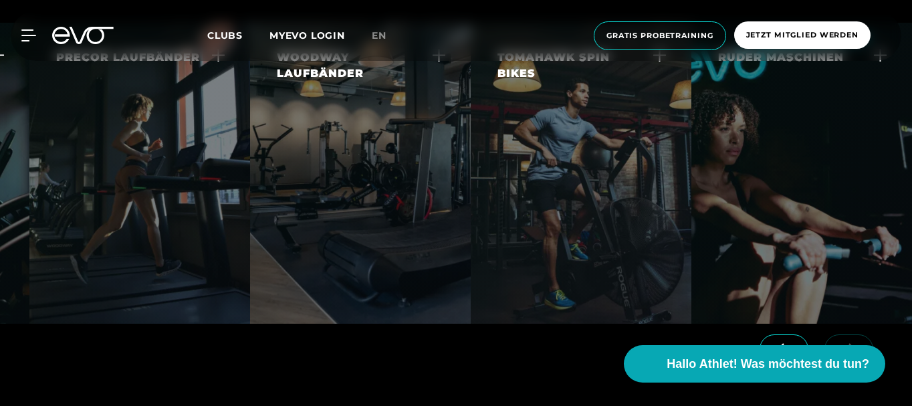
click at [819, 211] on div at bounding box center [801, 173] width 221 height 301
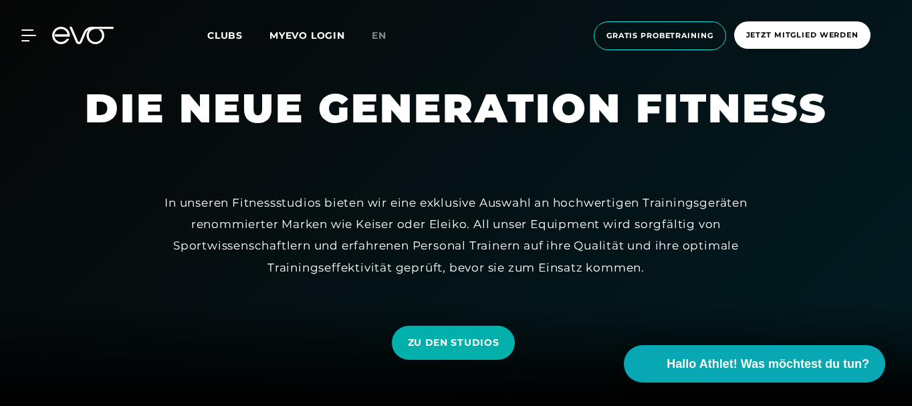
scroll to position [0, 0]
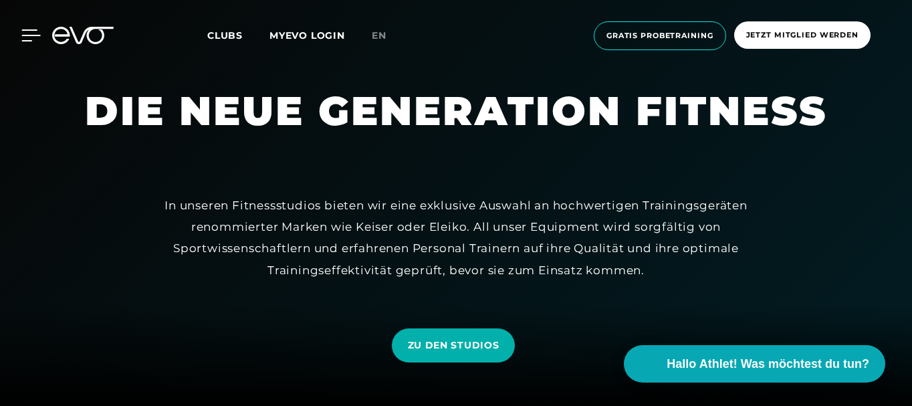
click at [26, 35] on icon at bounding box center [31, 35] width 19 height 11
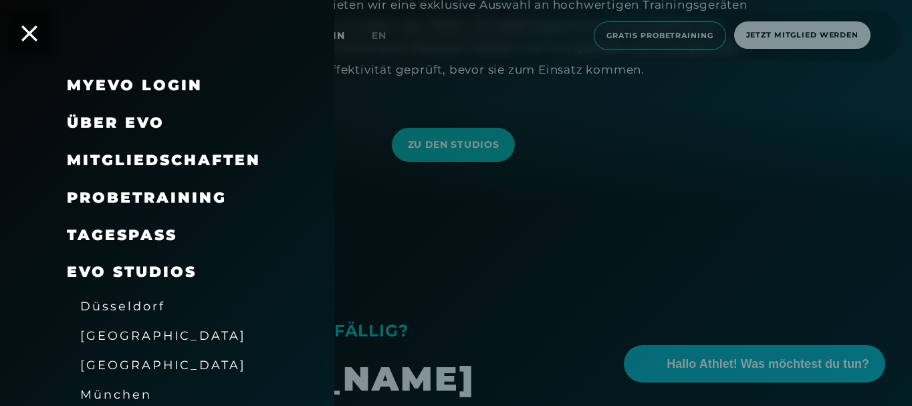
click at [146, 122] on span "Über EVO" at bounding box center [116, 123] width 98 height 18
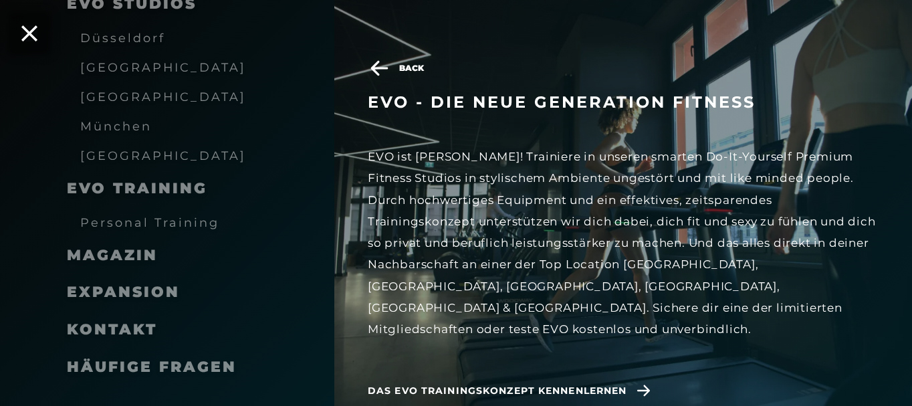
scroll to position [2140, 0]
click at [125, 340] on div "Kontakt" at bounding box center [112, 329] width 90 height 21
click at [138, 327] on span "Kontakt" at bounding box center [112, 329] width 90 height 18
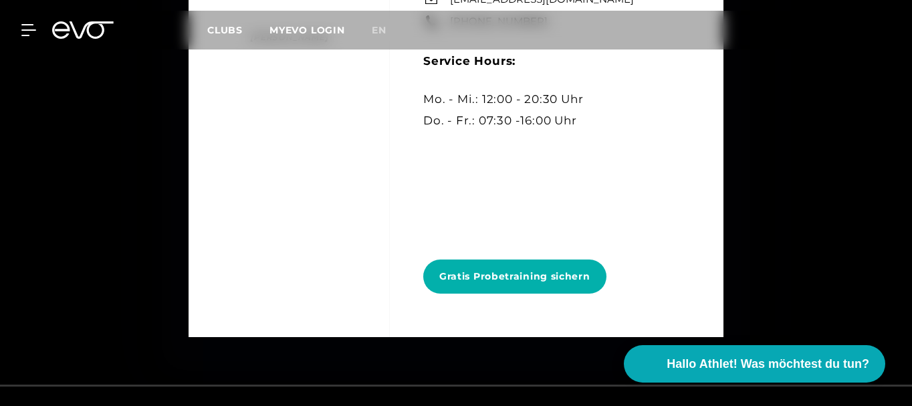
scroll to position [6269, 0]
